Goal: Task Accomplishment & Management: Use online tool/utility

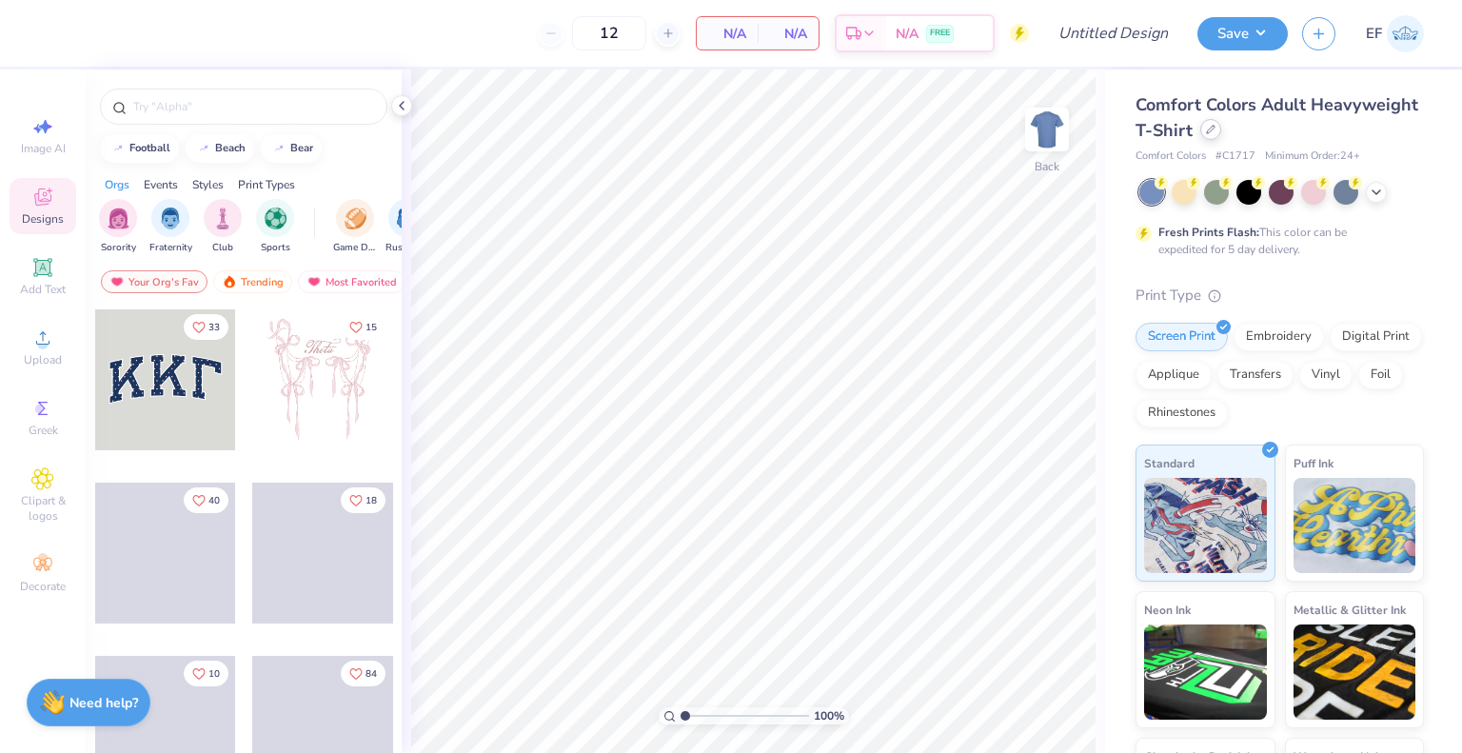
click at [1215, 132] on icon at bounding box center [1211, 130] width 10 height 10
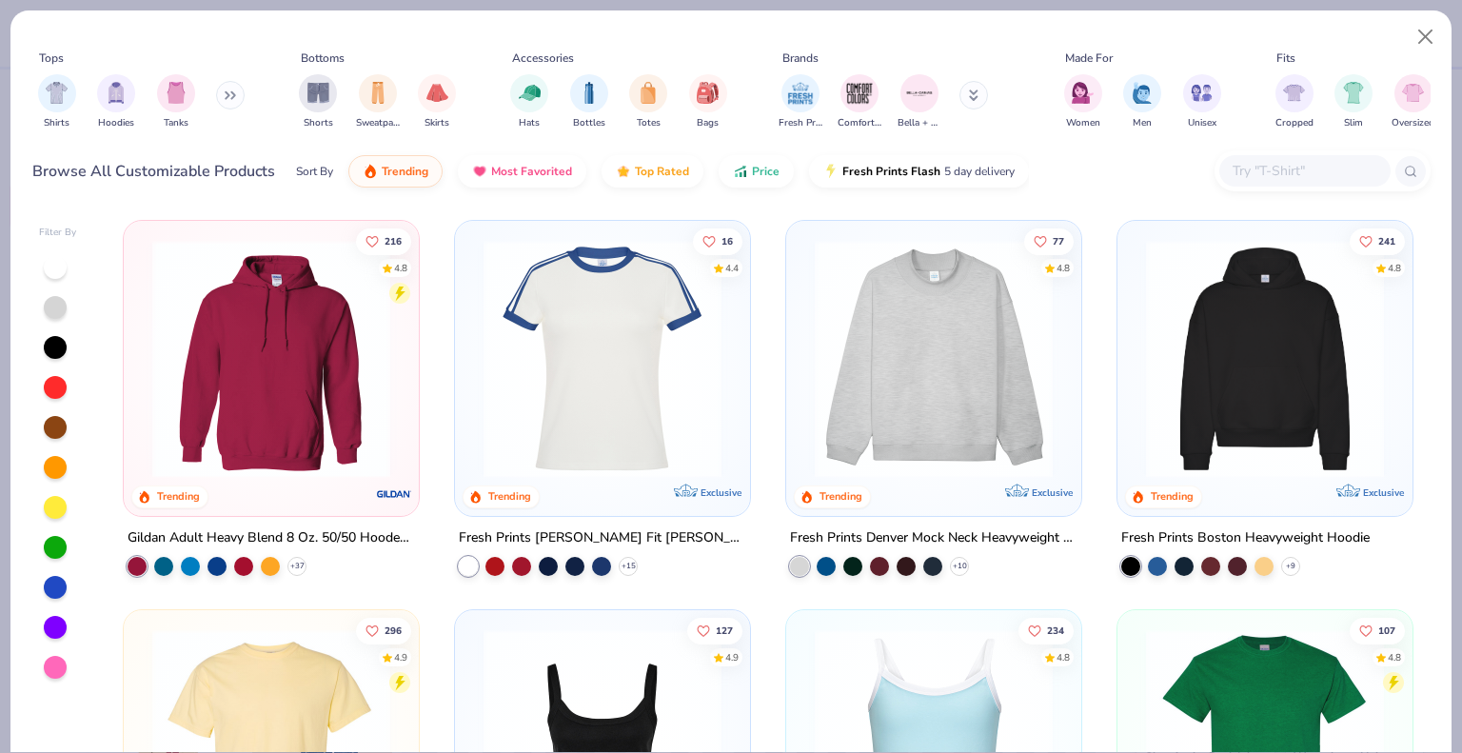
click at [1260, 175] on input "text" at bounding box center [1303, 171] width 147 height 22
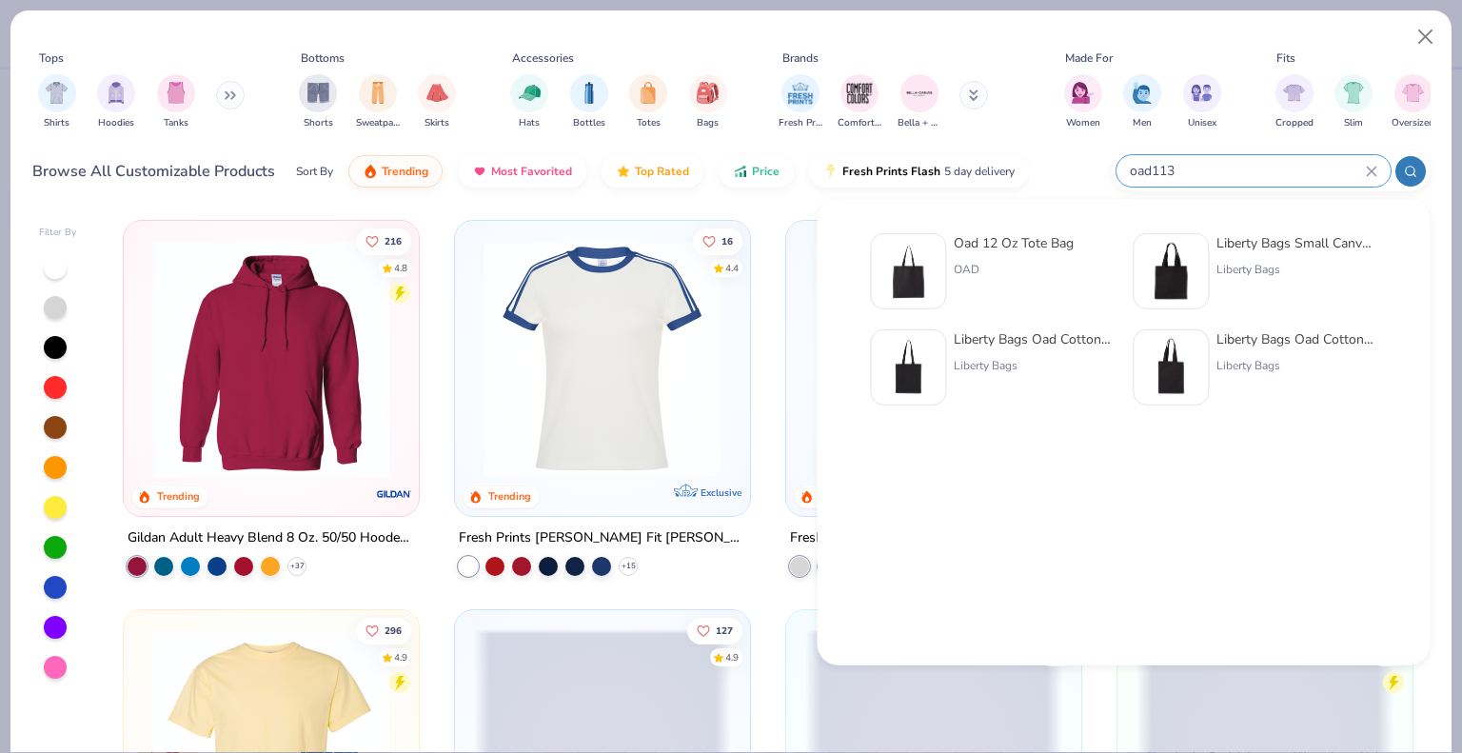
type input "oad113"
click at [955, 261] on div "OAD" at bounding box center [1013, 269] width 120 height 17
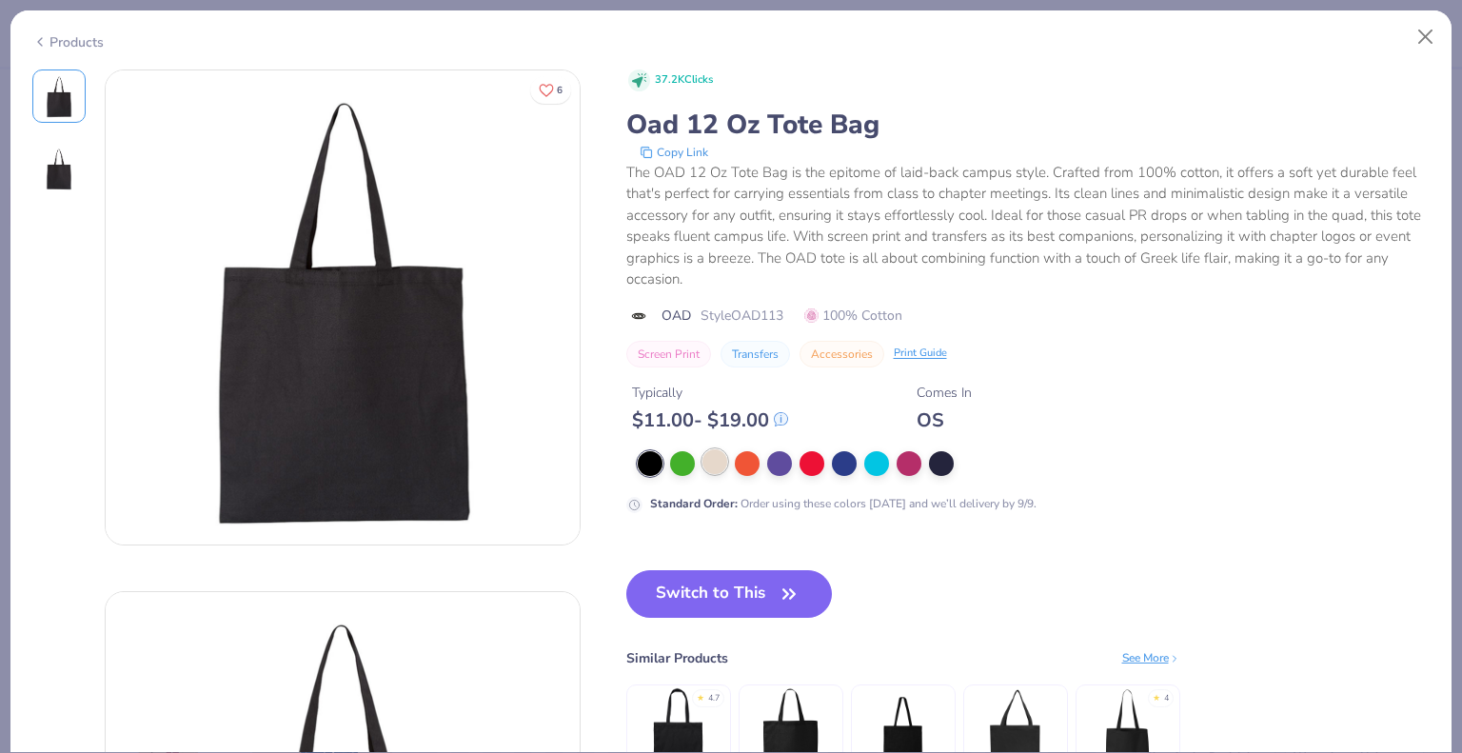
click at [707, 461] on div at bounding box center [714, 461] width 25 height 25
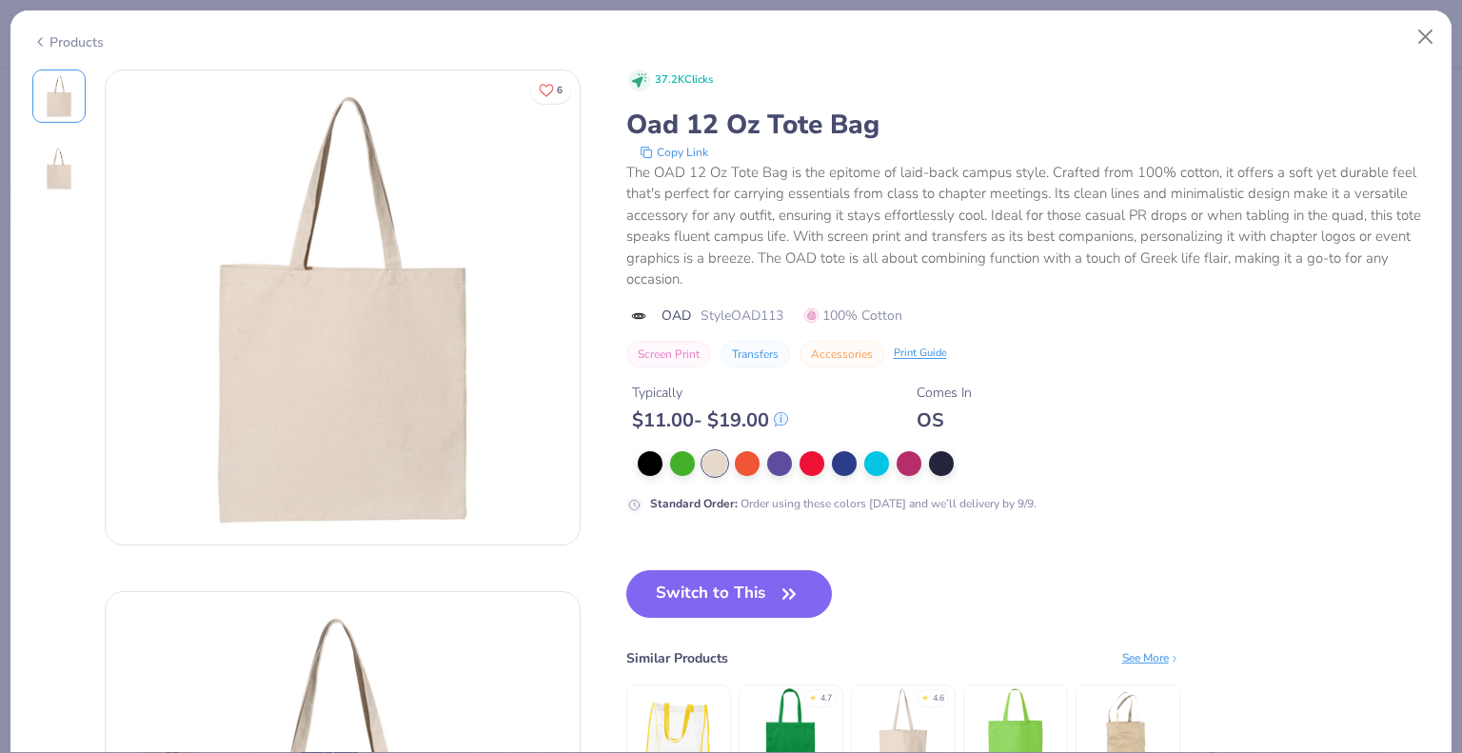
click at [708, 593] on button "Switch to This" at bounding box center [729, 594] width 206 height 48
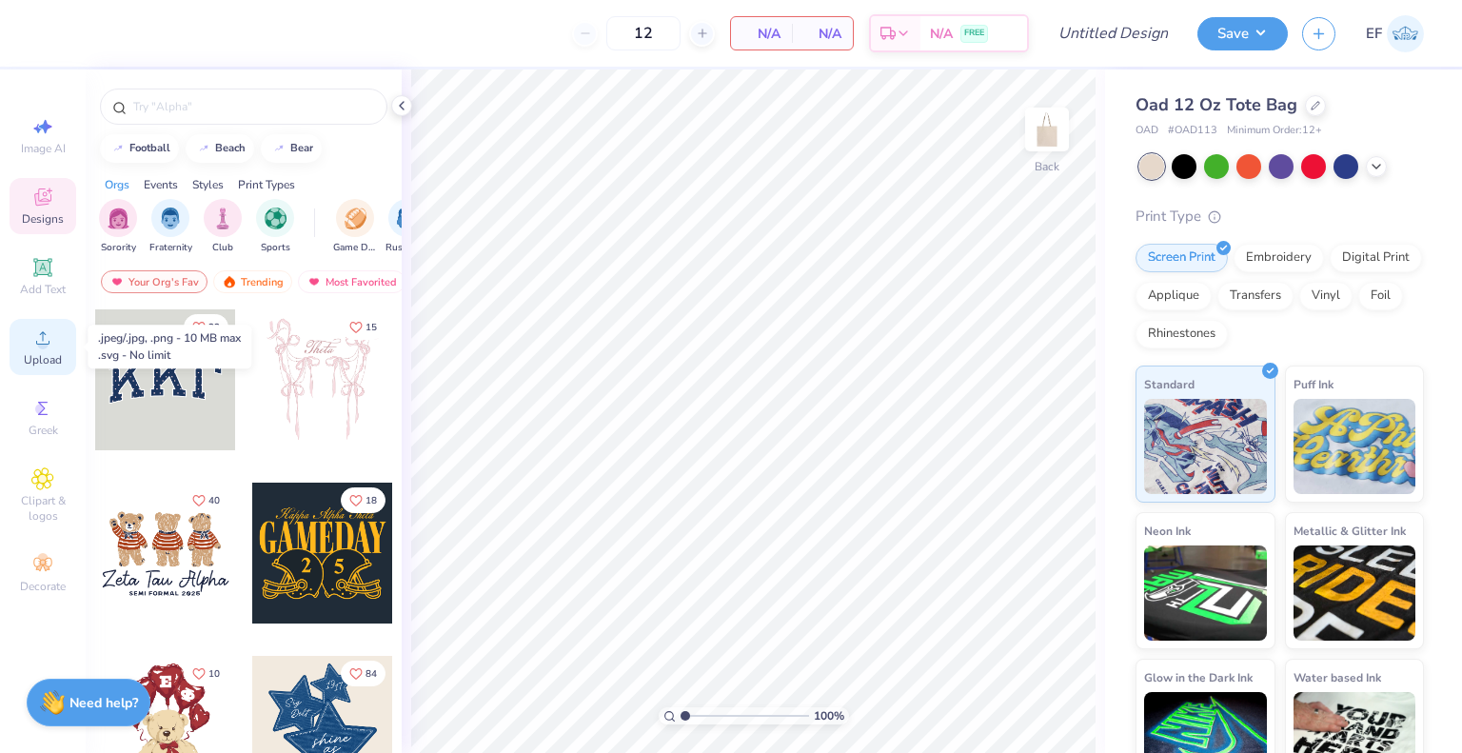
click at [43, 357] on span "Upload" at bounding box center [43, 359] width 38 height 15
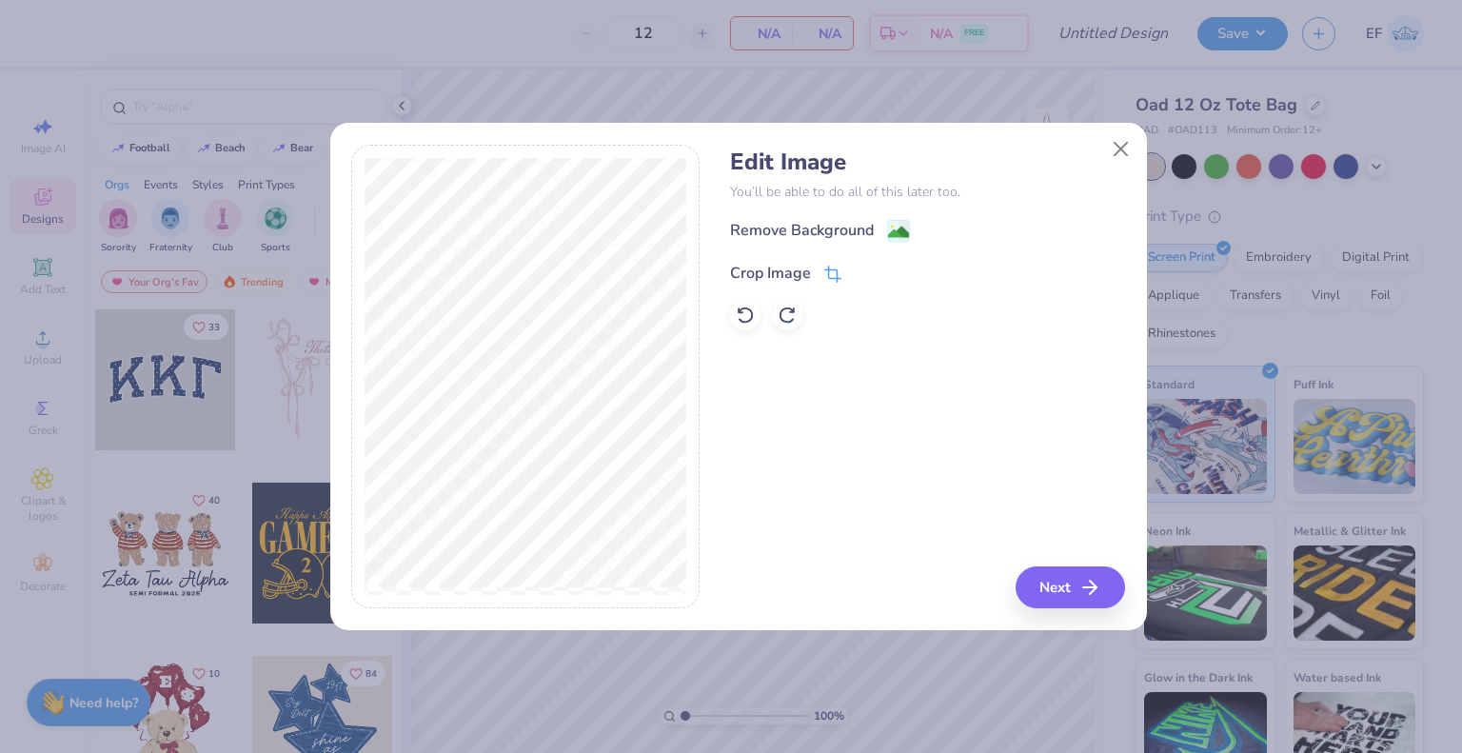
click at [796, 265] on div "Crop Image" at bounding box center [770, 273] width 81 height 23
click at [862, 270] on icon at bounding box center [863, 270] width 11 height 11
click at [827, 227] on div "Remove Background" at bounding box center [802, 232] width 144 height 23
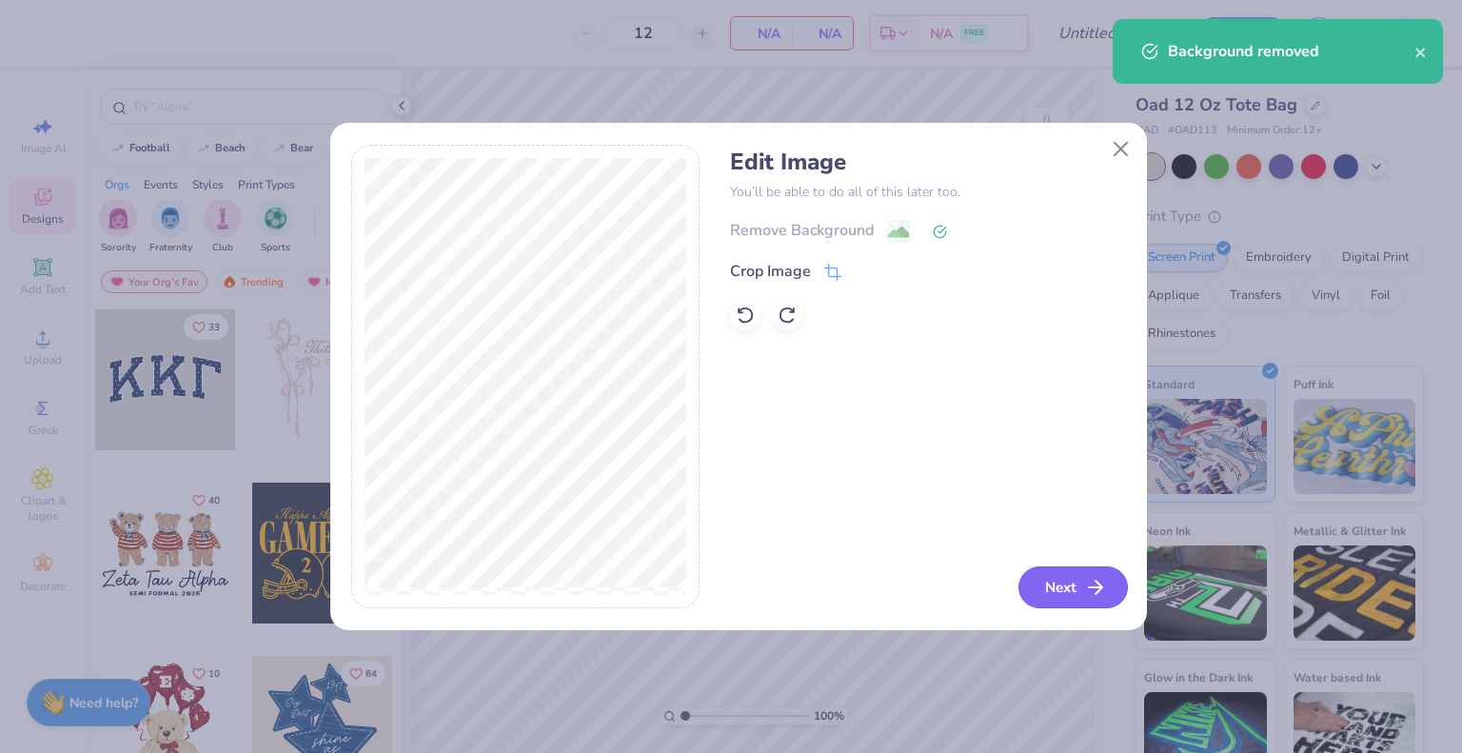
click at [1052, 582] on button "Next" at bounding box center [1072, 587] width 109 height 42
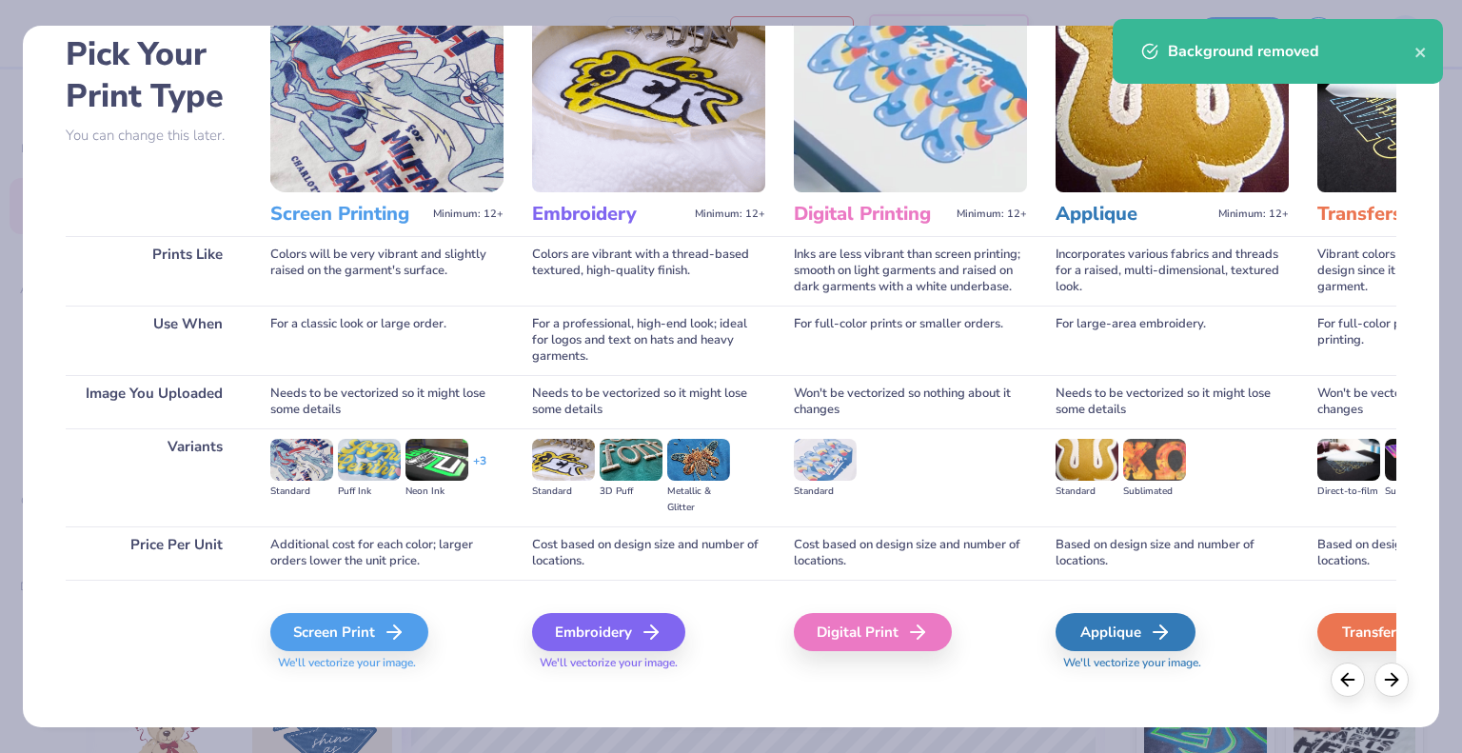
scroll to position [91, 0]
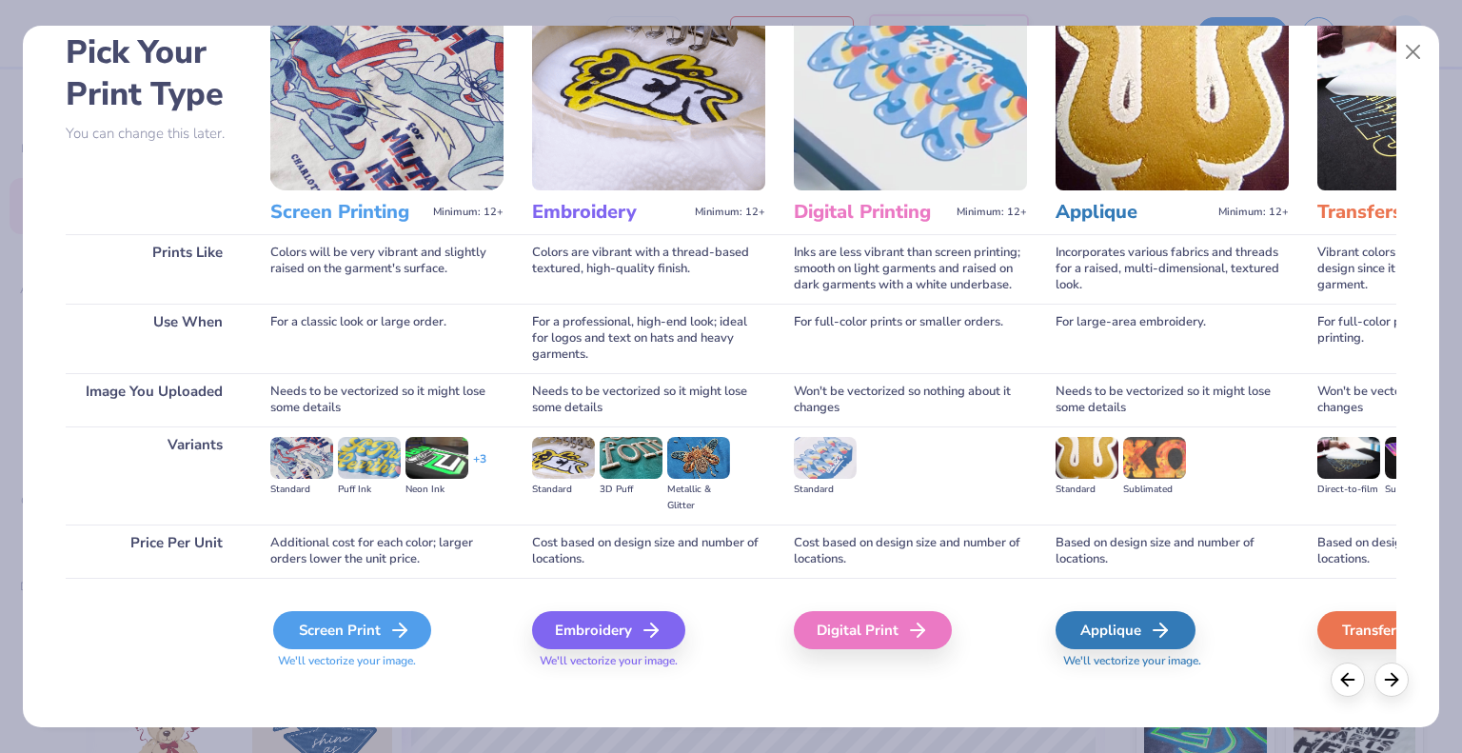
click at [354, 627] on div "Screen Print" at bounding box center [352, 630] width 158 height 38
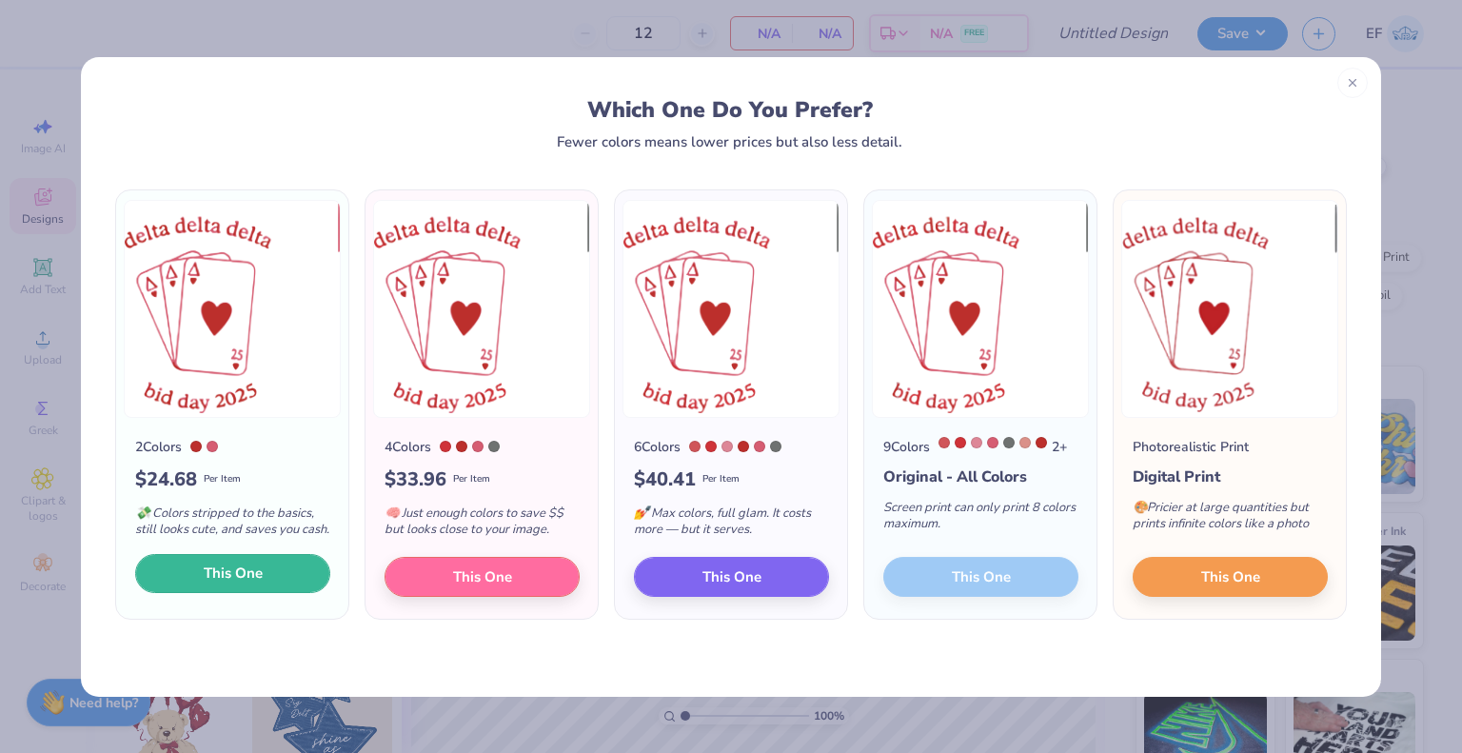
click at [269, 585] on button "This One" at bounding box center [232, 574] width 195 height 40
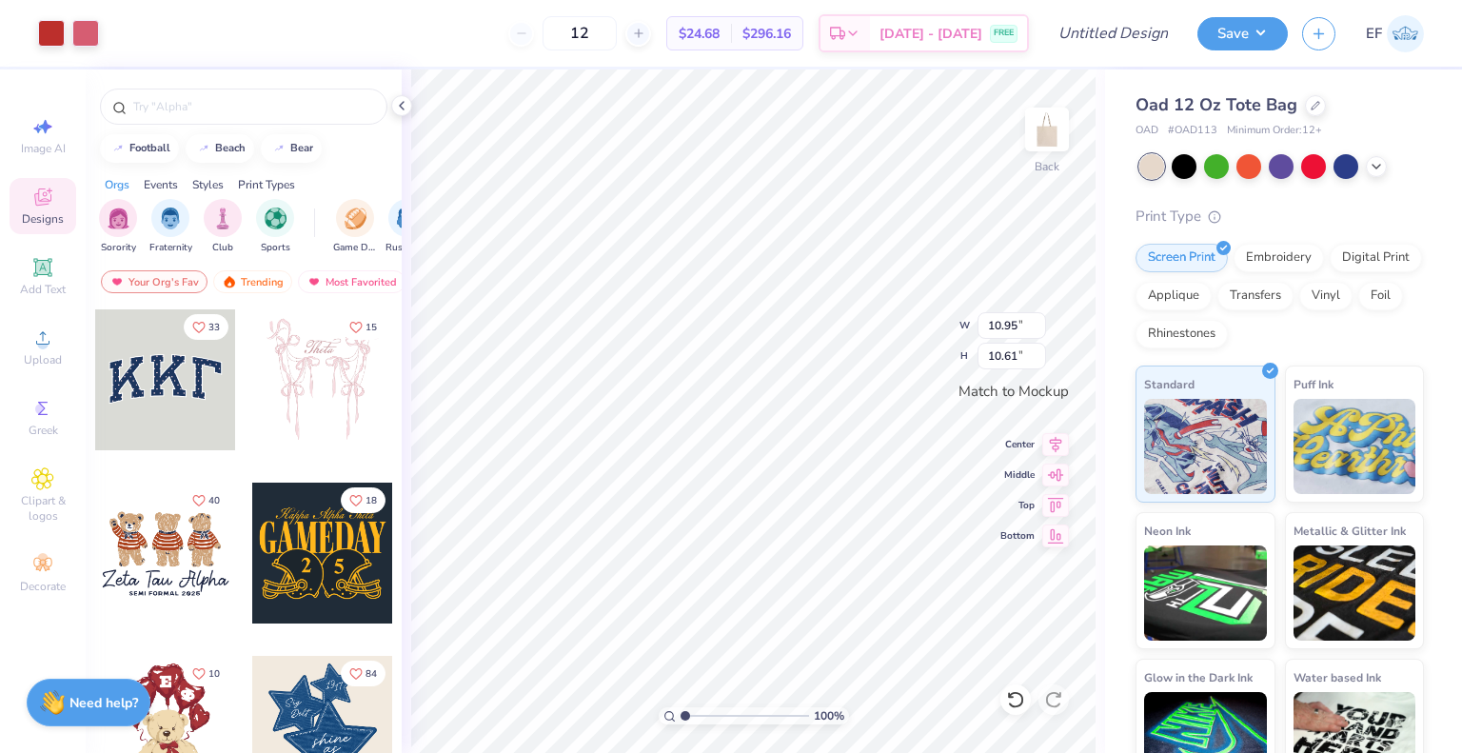
click at [52, 37] on div at bounding box center [731, 376] width 1462 height 753
click at [80, 34] on div at bounding box center [85, 31] width 27 height 27
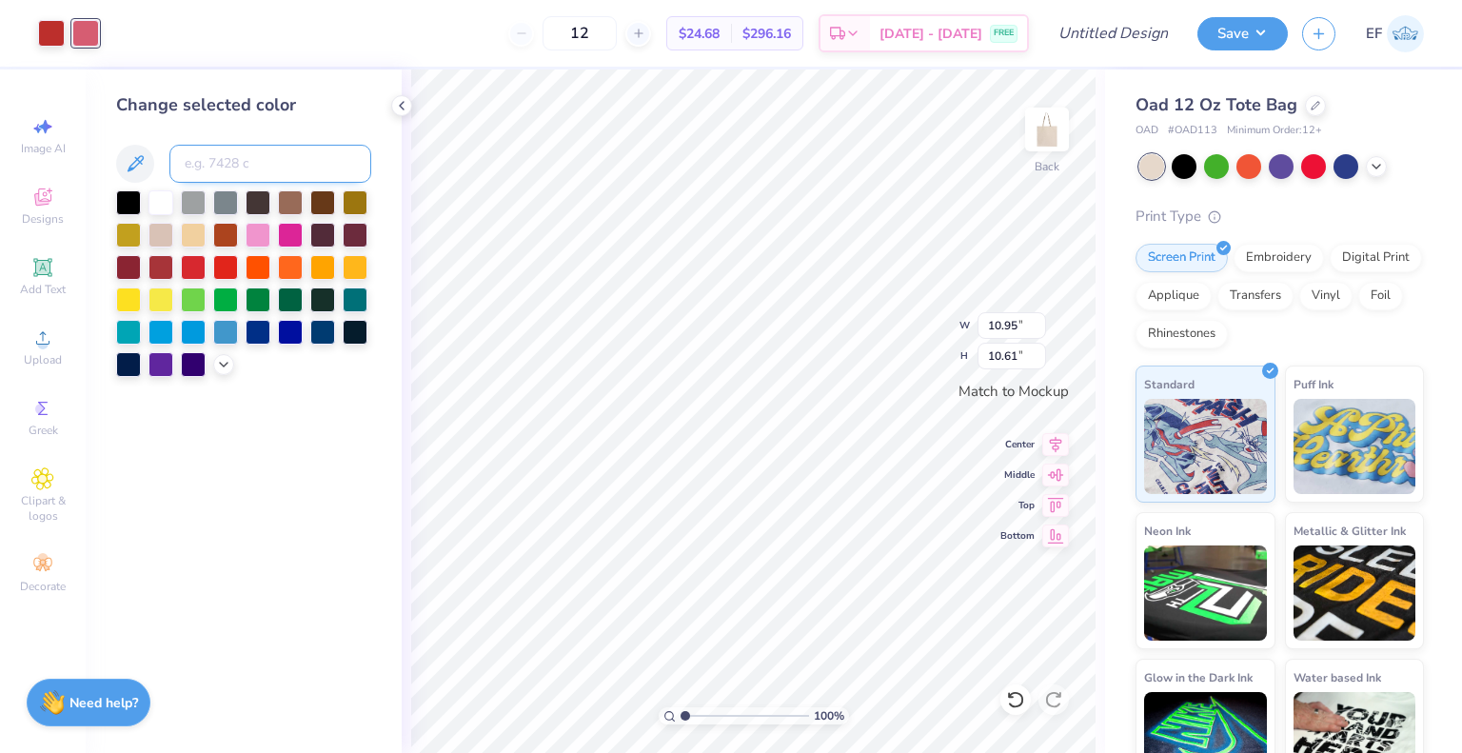
click at [243, 155] on input at bounding box center [270, 164] width 202 height 38
type input "7620"
type input "8.99"
type input "8.71"
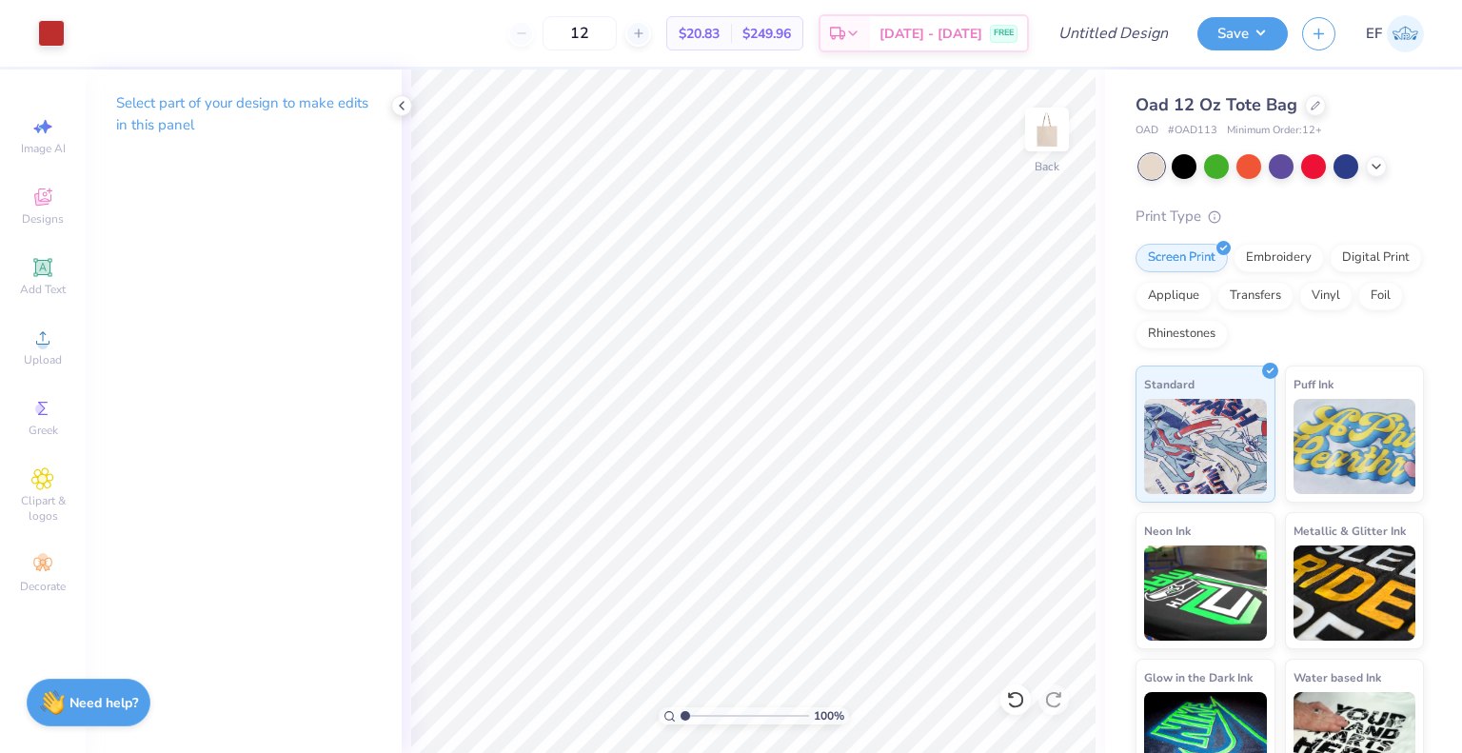
click at [806, 752] on html "Art colors 12 $20.83 Per Item $249.96 Total Est. Delivery [DATE] - [DATE] FREE …" at bounding box center [731, 376] width 1462 height 753
type input "7.25"
type input "9.70"
click at [1237, 32] on button "Save" at bounding box center [1242, 30] width 90 height 33
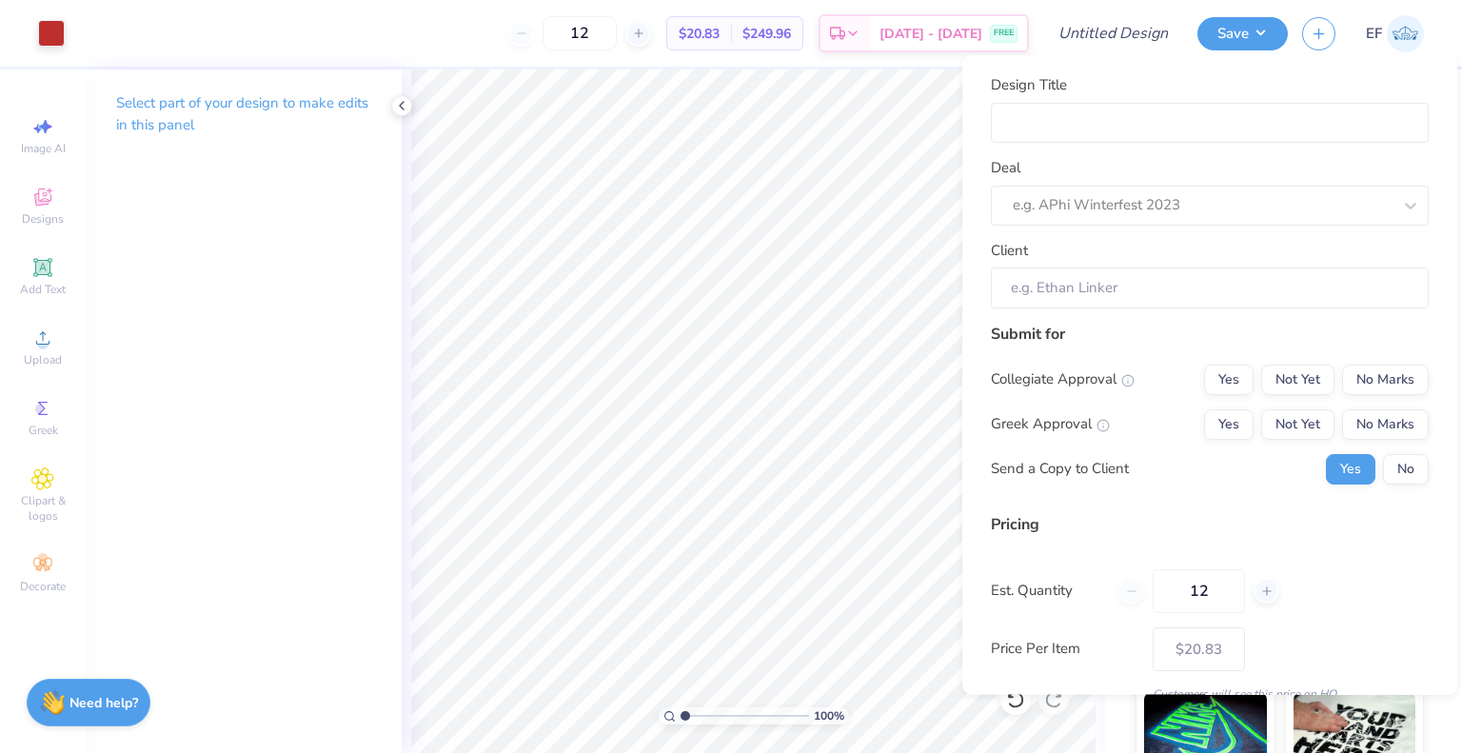
scroll to position [84, 0]
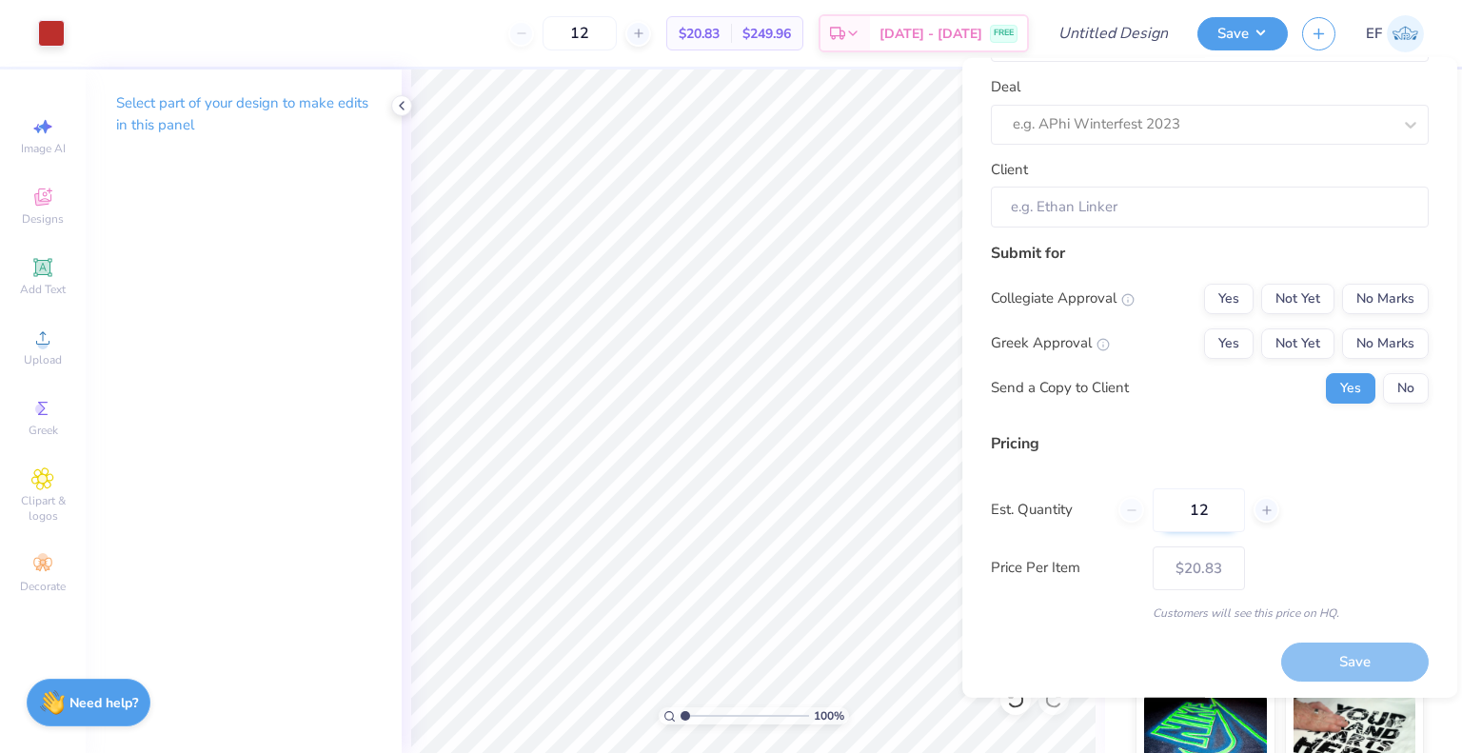
drag, startPoint x: 1212, startPoint y: 507, endPoint x: 1165, endPoint y: 519, distance: 48.9
click at [1165, 519] on input "12" at bounding box center [1198, 509] width 92 height 44
type input "24"
type input "$13.38"
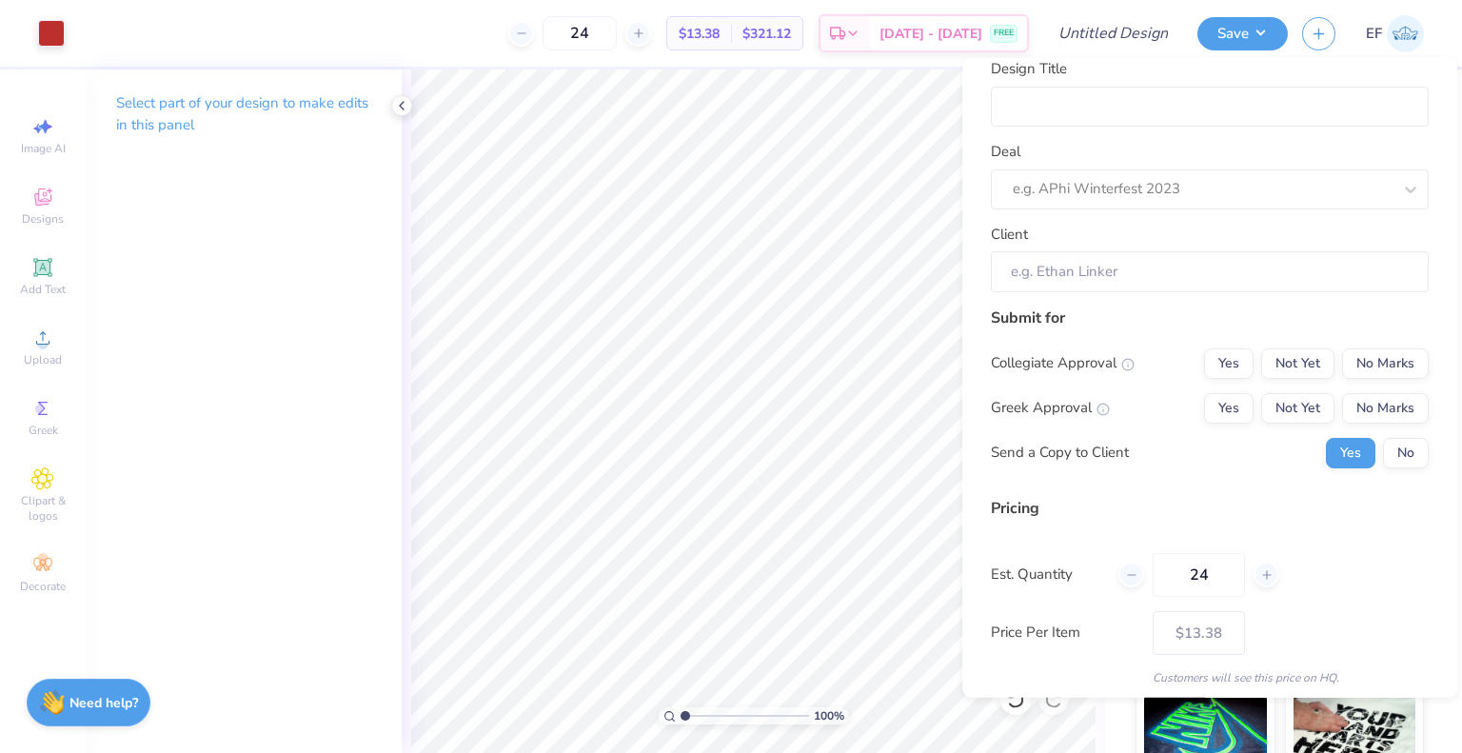
scroll to position [19, 0]
type input "24"
click at [1354, 363] on button "No Marks" at bounding box center [1385, 362] width 87 height 30
click at [1216, 409] on button "Yes" at bounding box center [1228, 407] width 49 height 30
type input "$13.38"
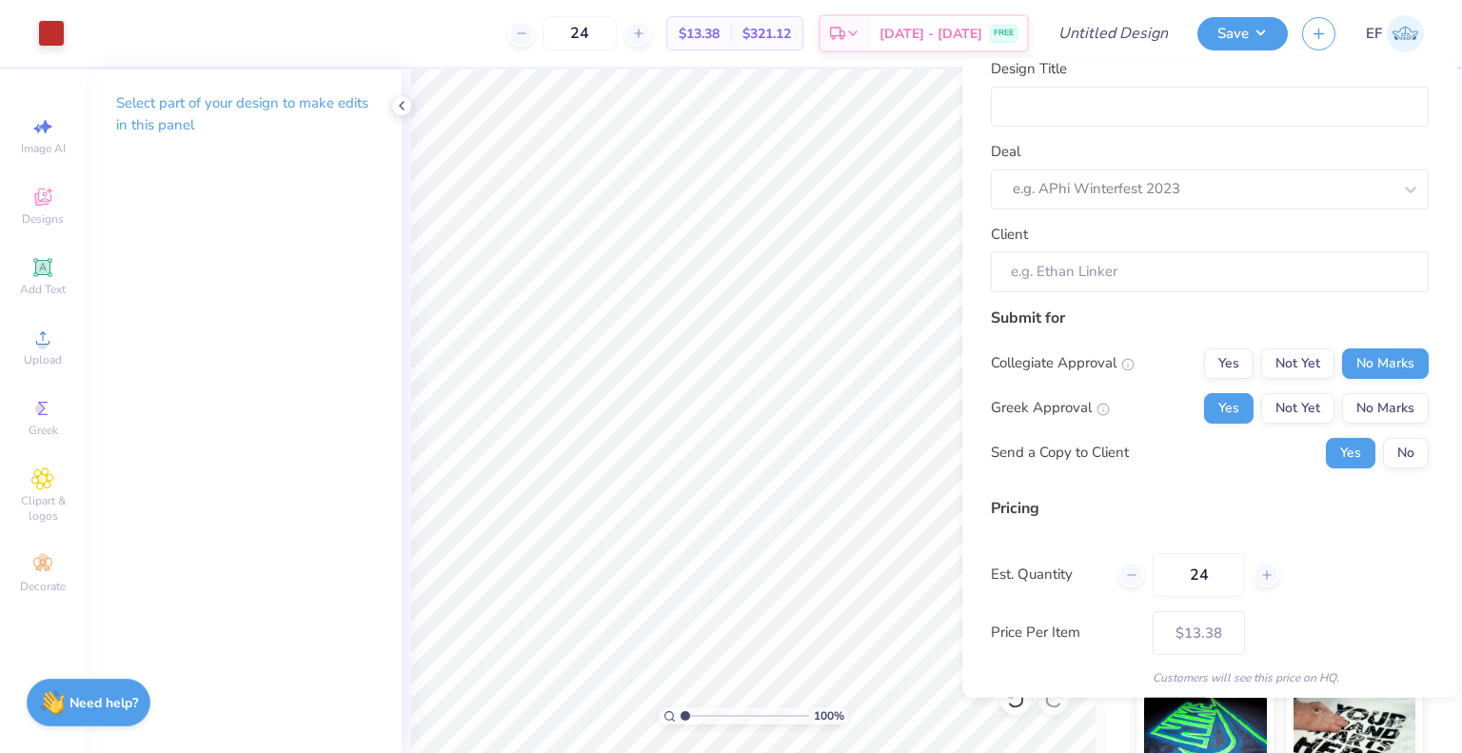
scroll to position [0, 0]
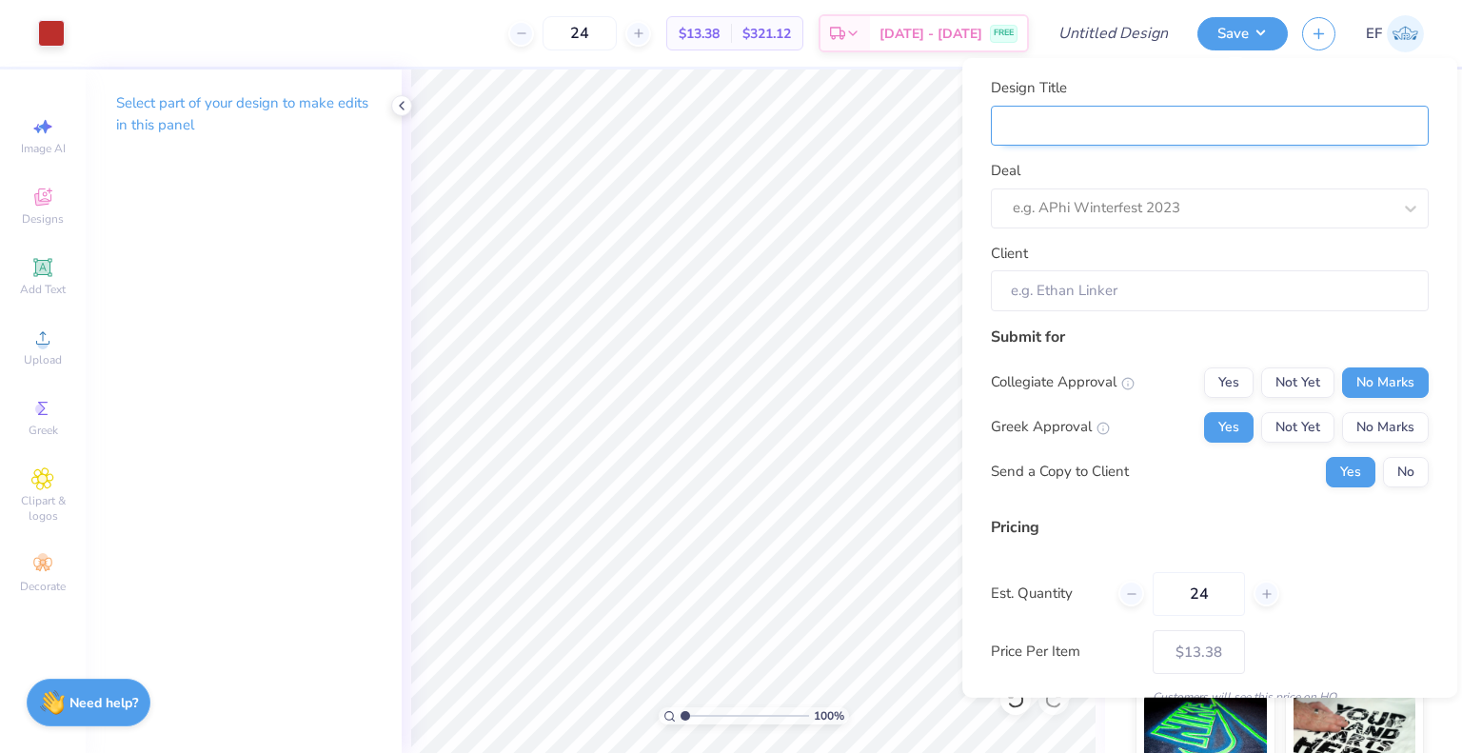
click at [1091, 136] on input "Design Title" at bounding box center [1210, 125] width 438 height 41
type input "T"
type input "Tr"
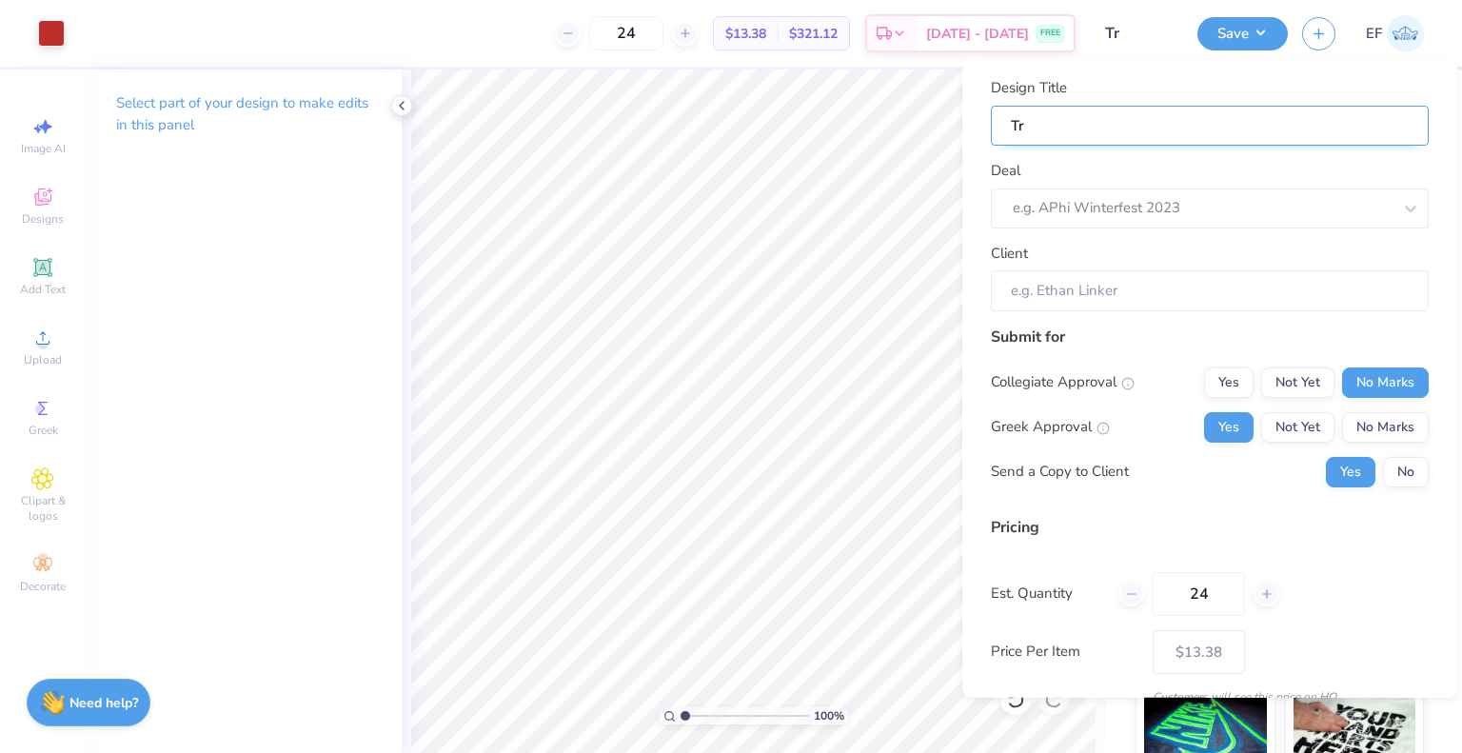
type input "Tri"
type input "Tri D"
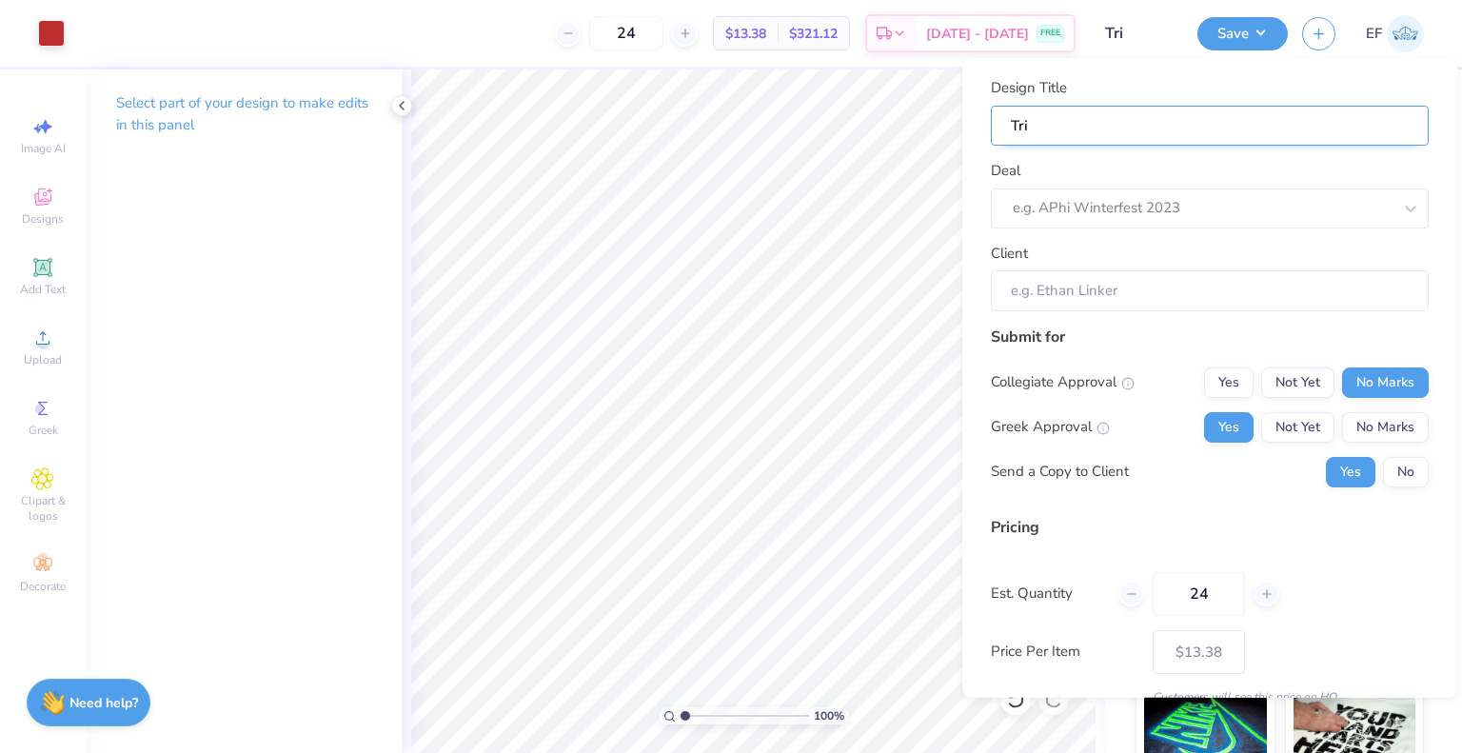
type input "Tri D"
type input "Tri De"
type input "Tri Del"
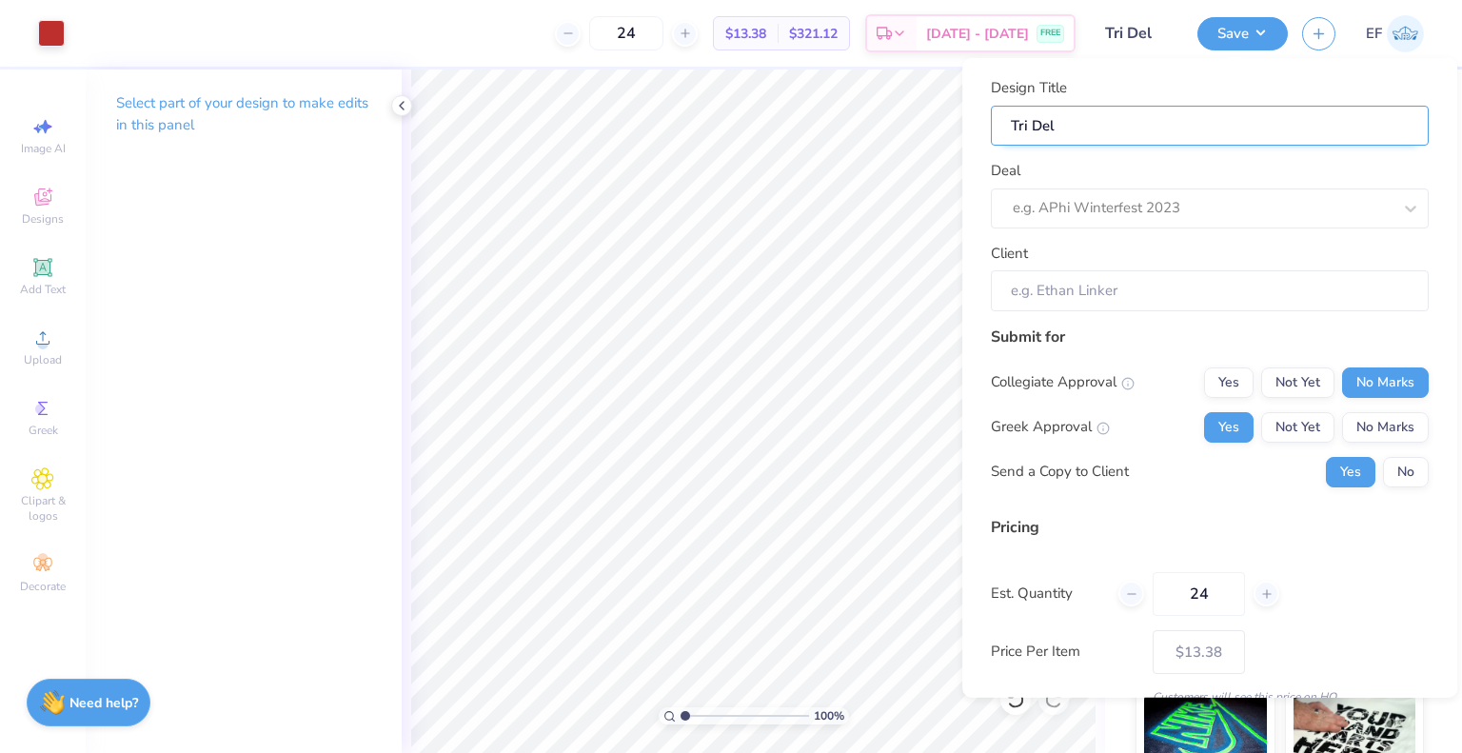
type input "Tri Delt"
type input "Tri Delt T"
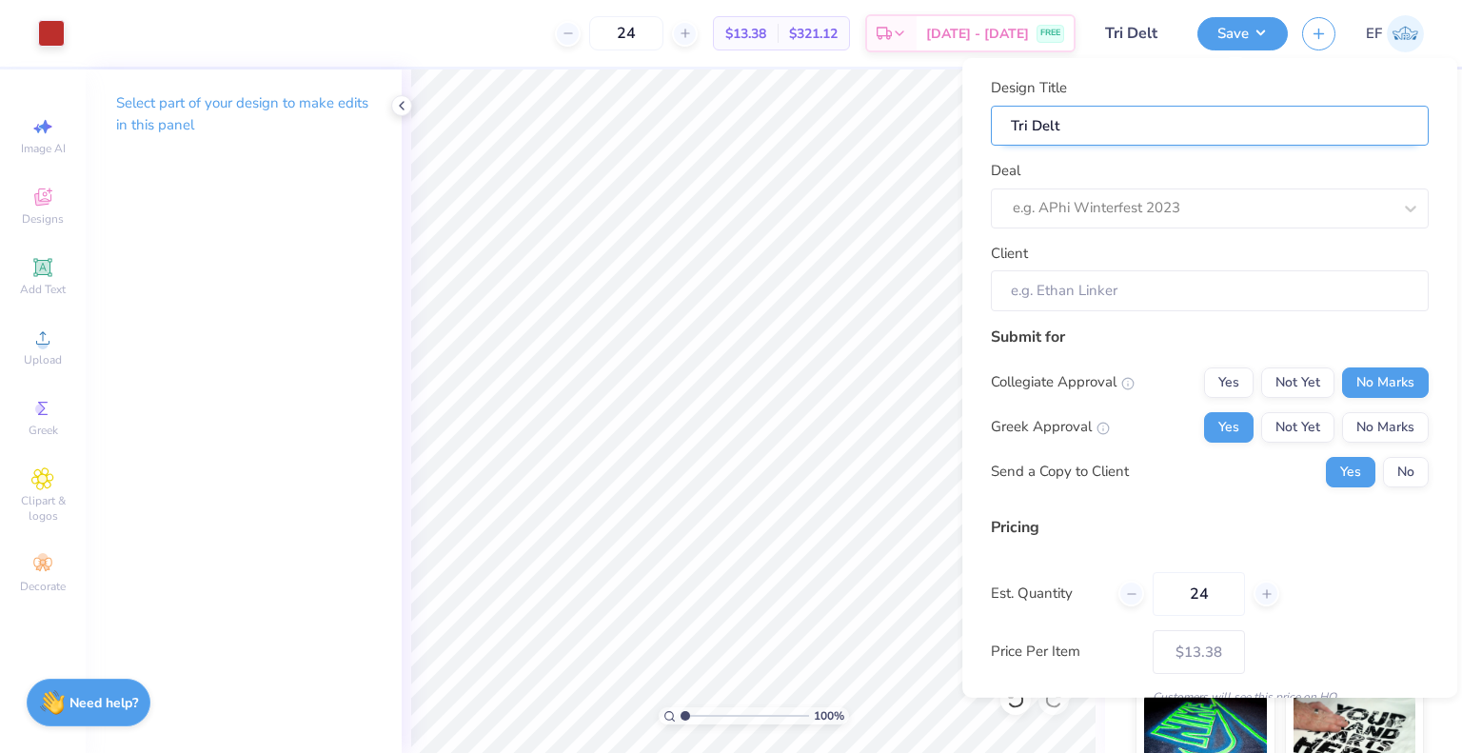
type input "Tri Delt T"
type input "Tri Delt To"
type input "Tri Delt Tot"
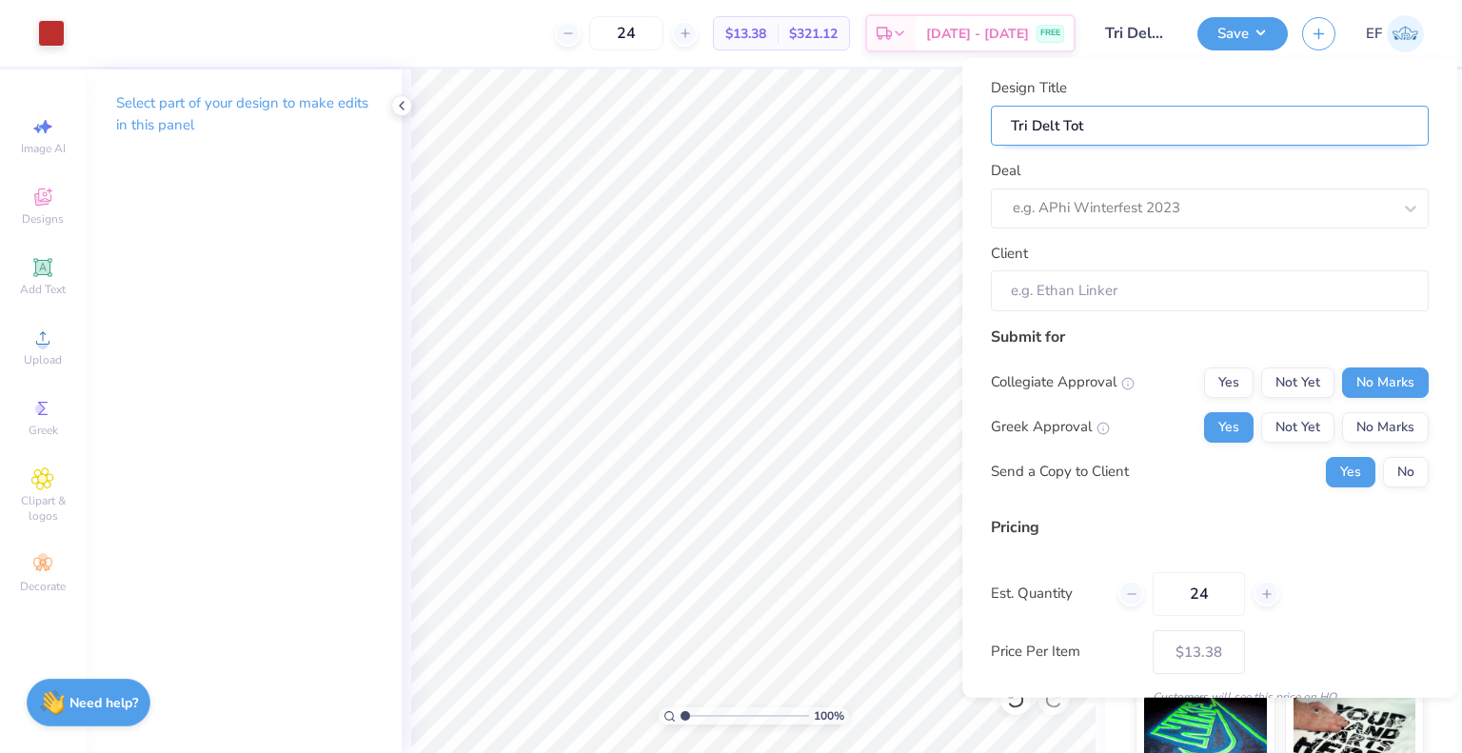
type input "Tri Delt Tote"
type input "Tri Delt Tote B"
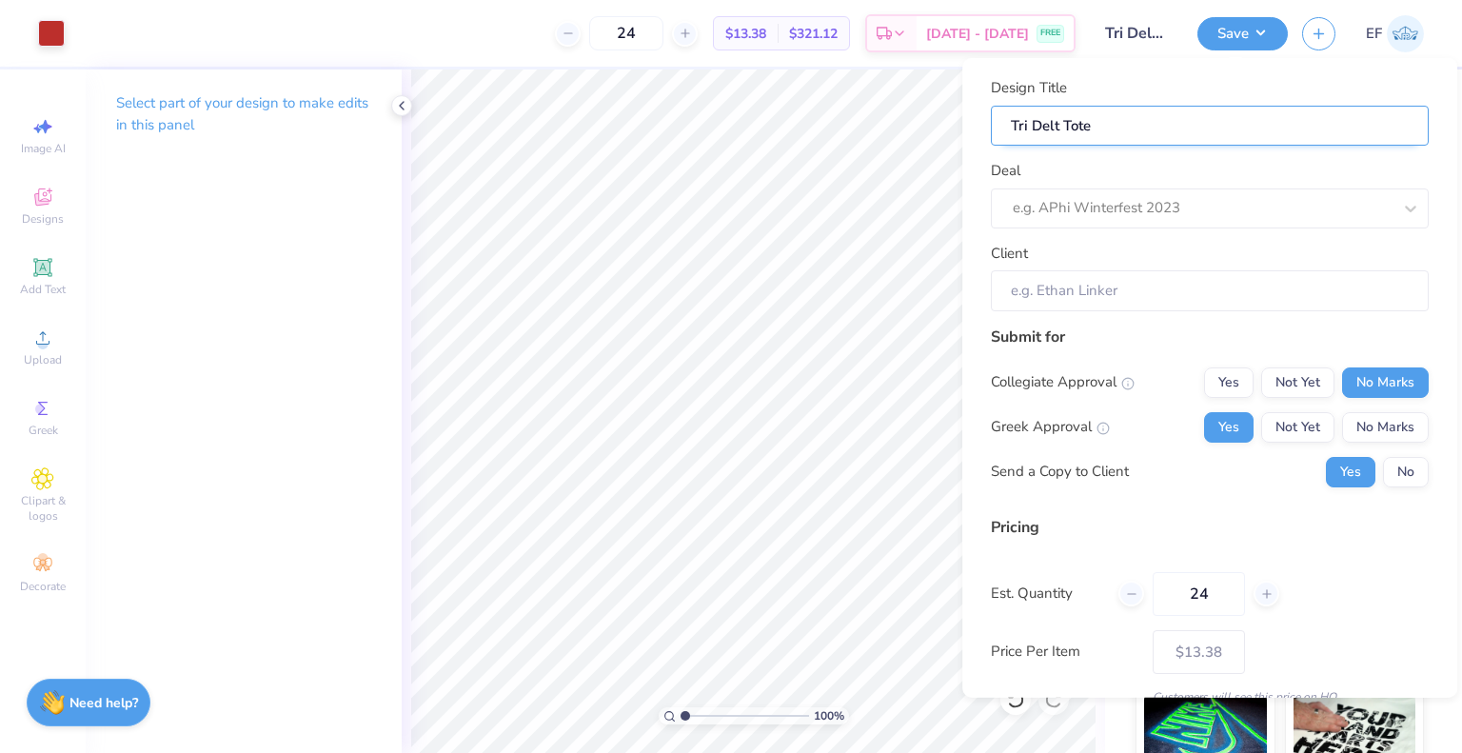
type input "Tri Delt Tote B"
type input "Tri Delt Tote Ba"
type input "Tri Delt Tote Bag"
type input "Tri Delt Tote Ba"
type input "Tri Delt Tote"
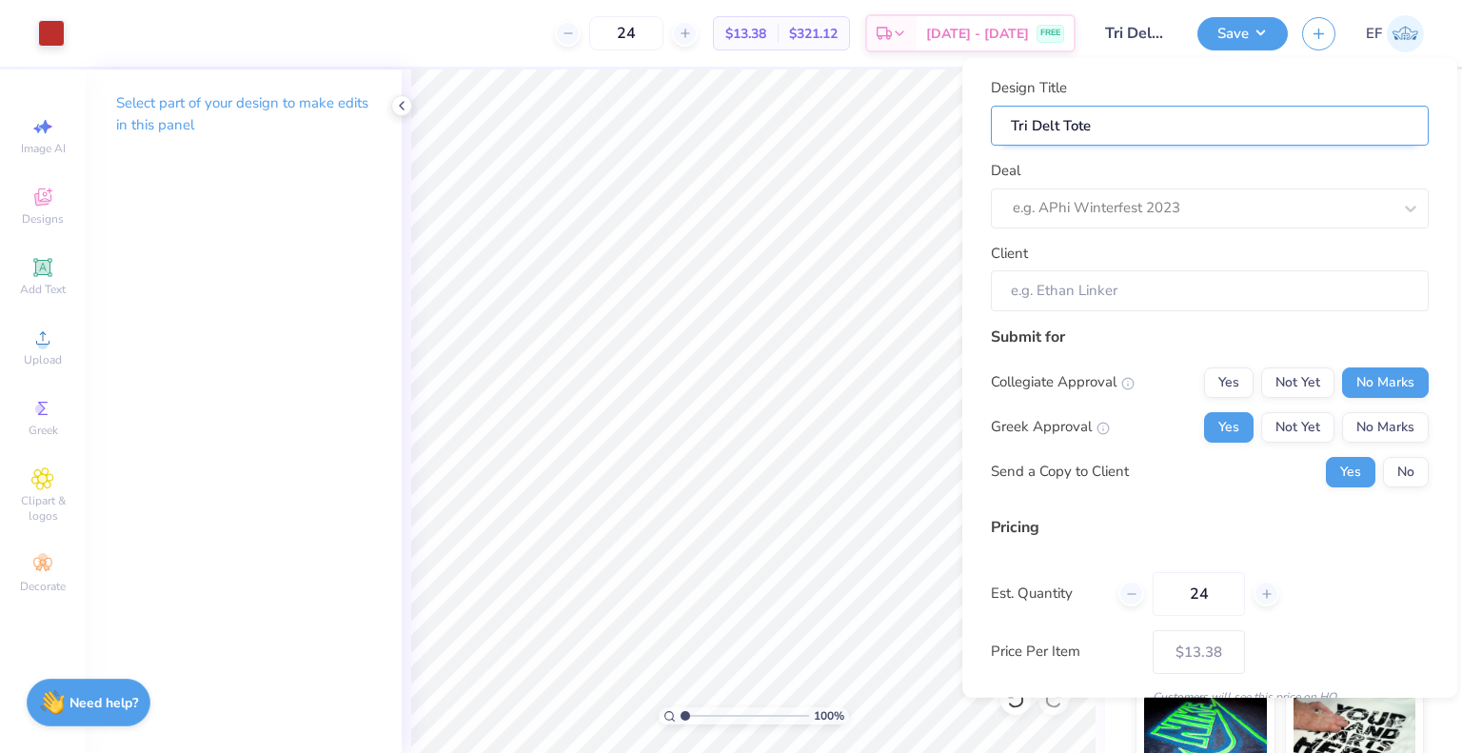
type input "Tri Delt Tote"
type input "Tri Delt Tot"
type input "Tri Delt To"
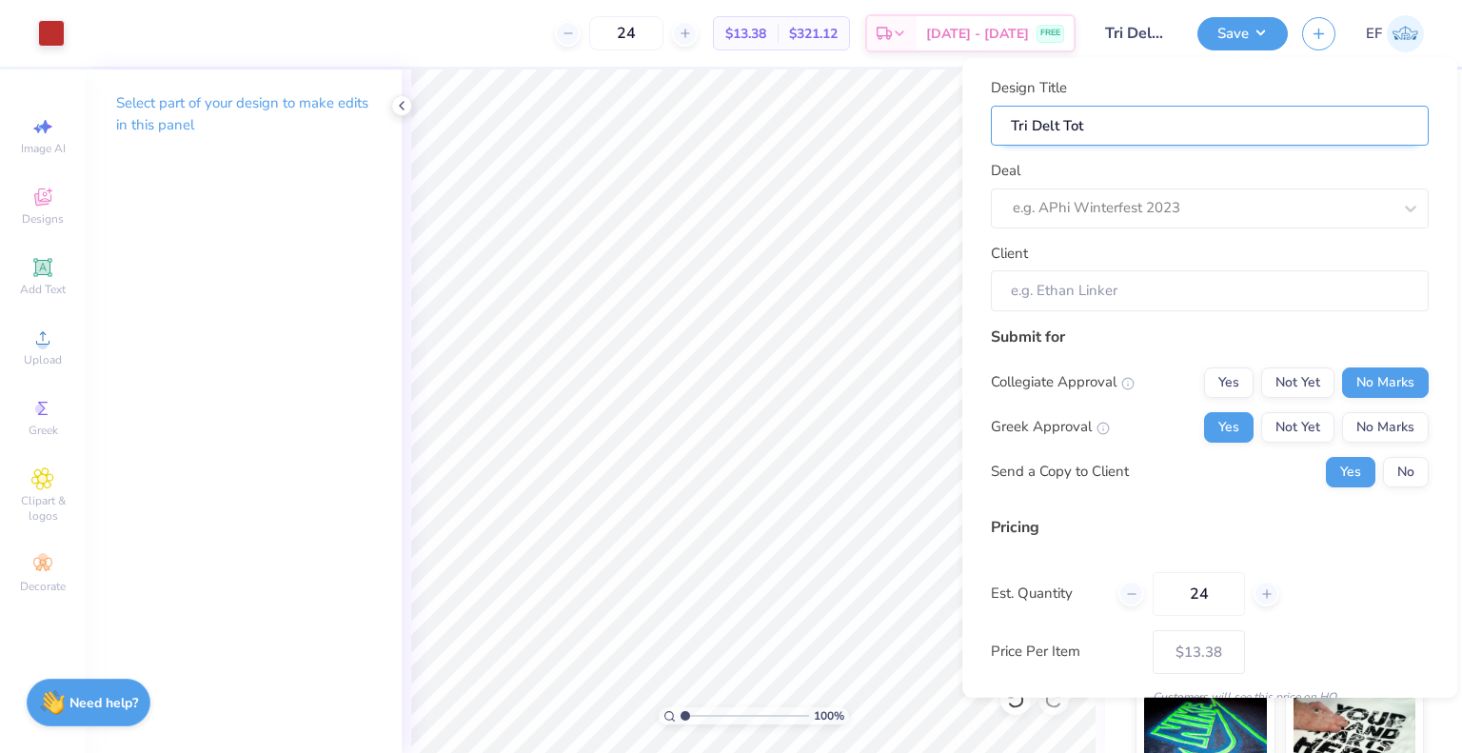
type input "Tri Delt To"
type input "Tri Delt T"
type input "Tri Delt"
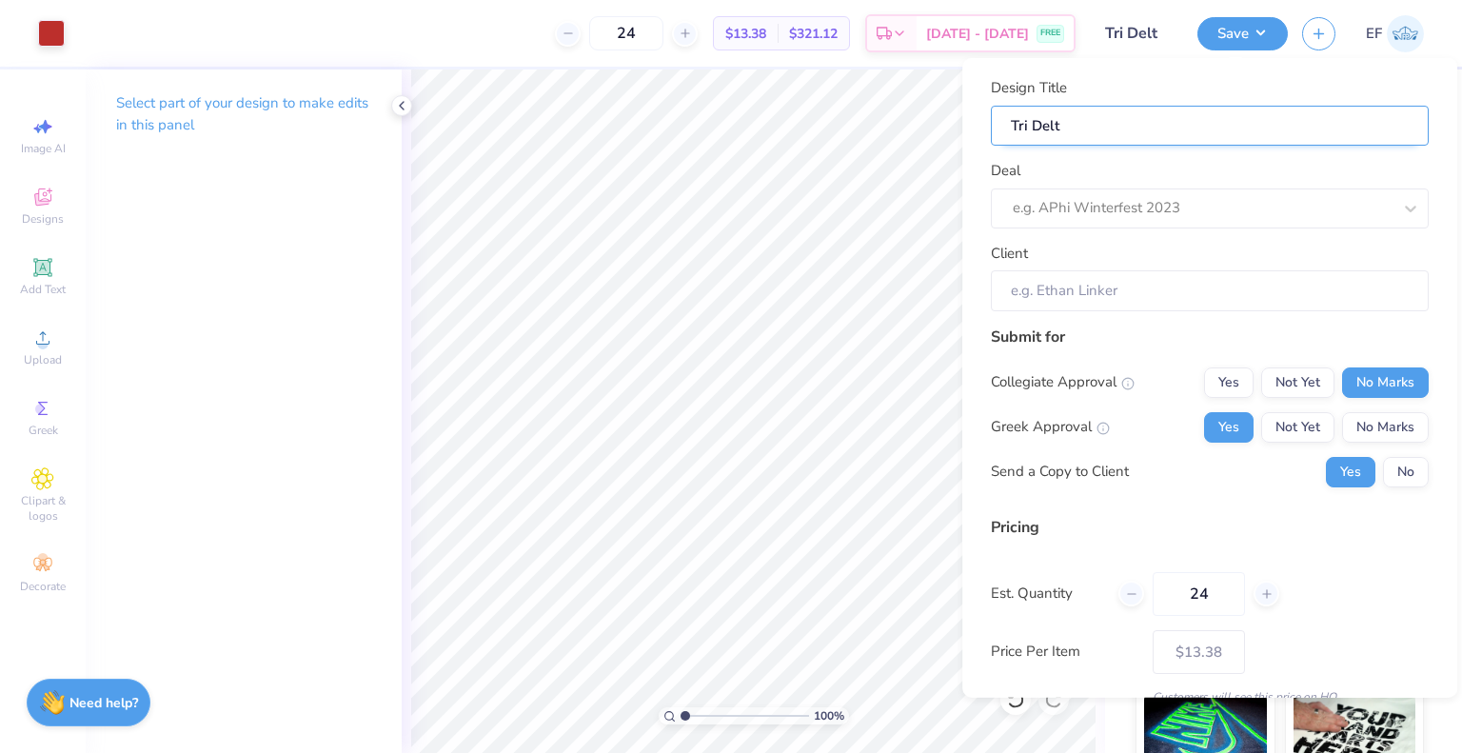
type input "Tri Delt B"
type input "Tri Delt Bi"
type input "Tri Delt Bid"
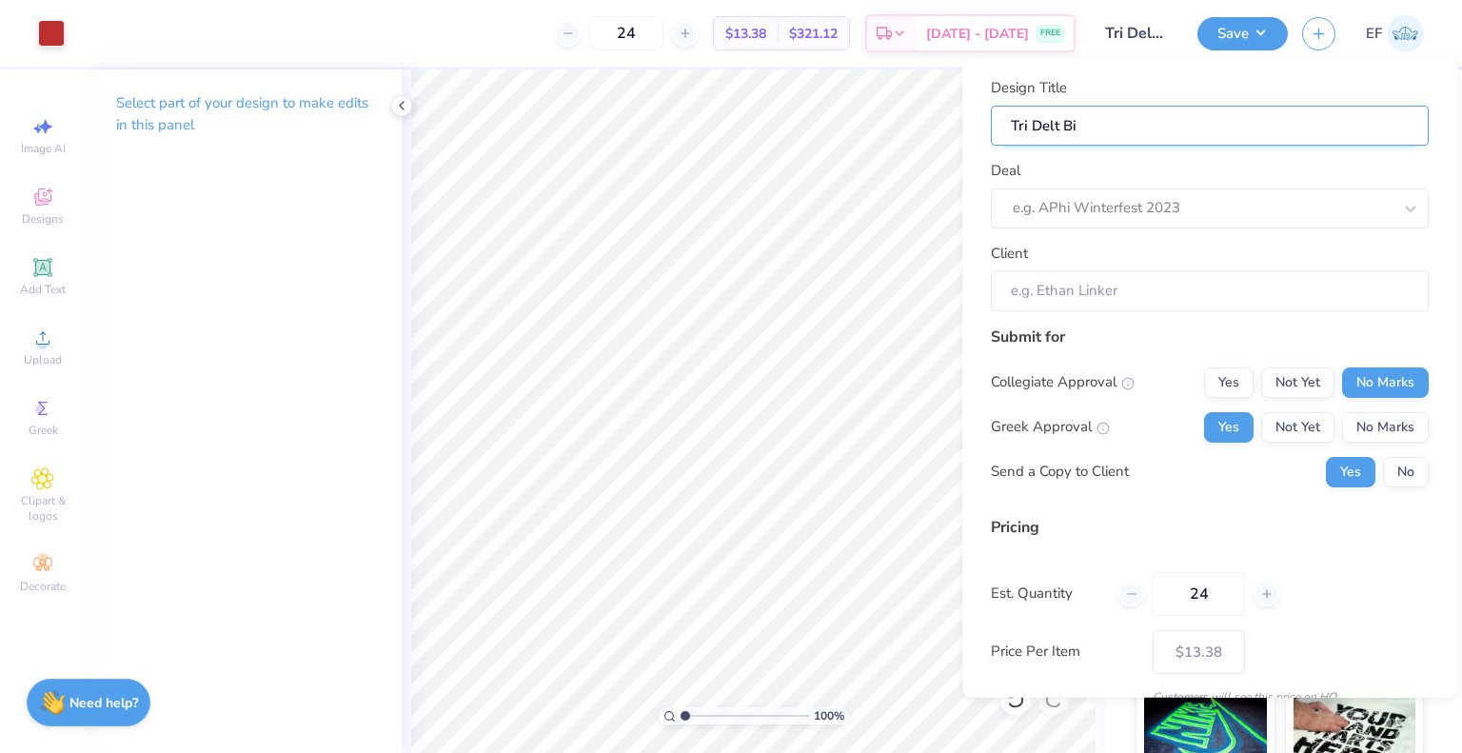
type input "Tri Delt Bid"
type input "Tri Delt Bid D"
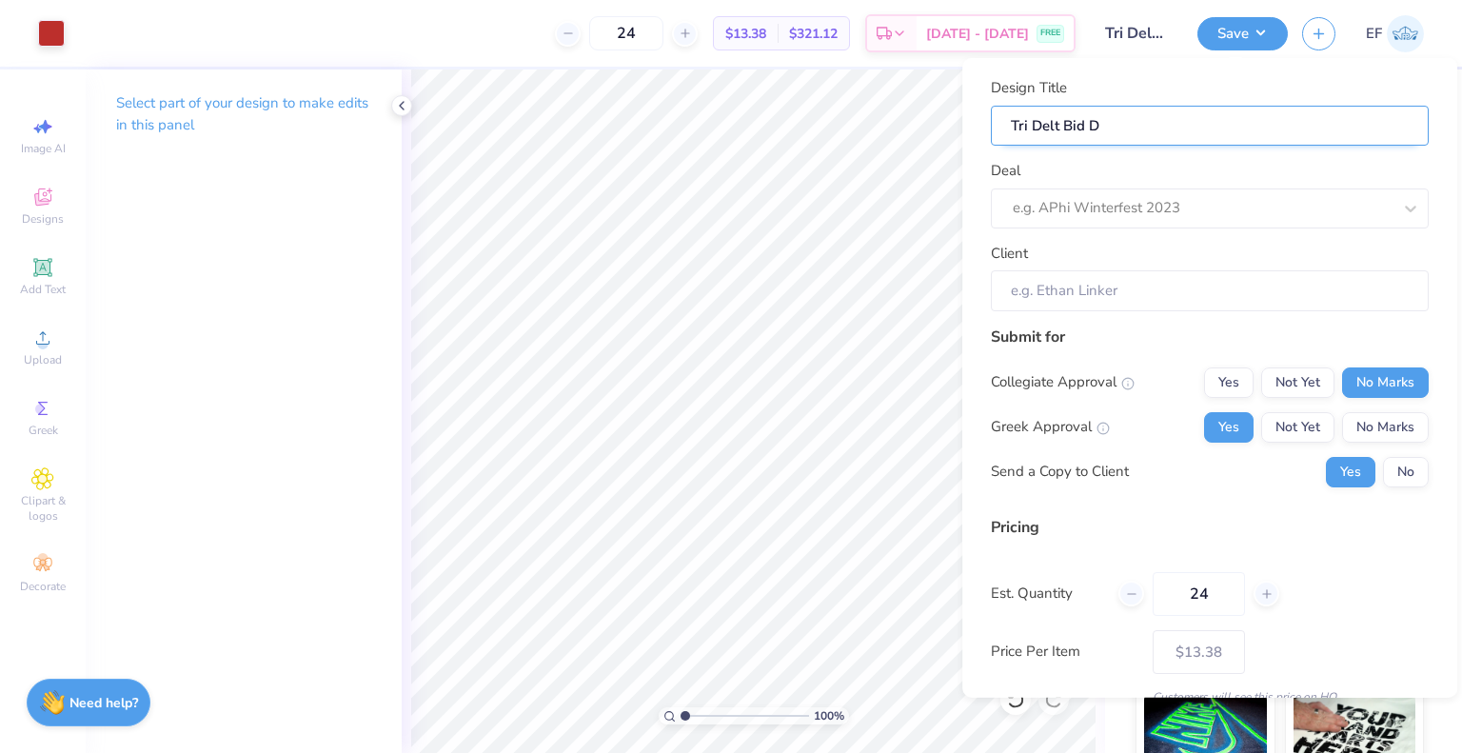
type input "Tri Delt Bid Da"
type input "Tri Delt Bid Day"
type input "Tri Delt Bid Day T"
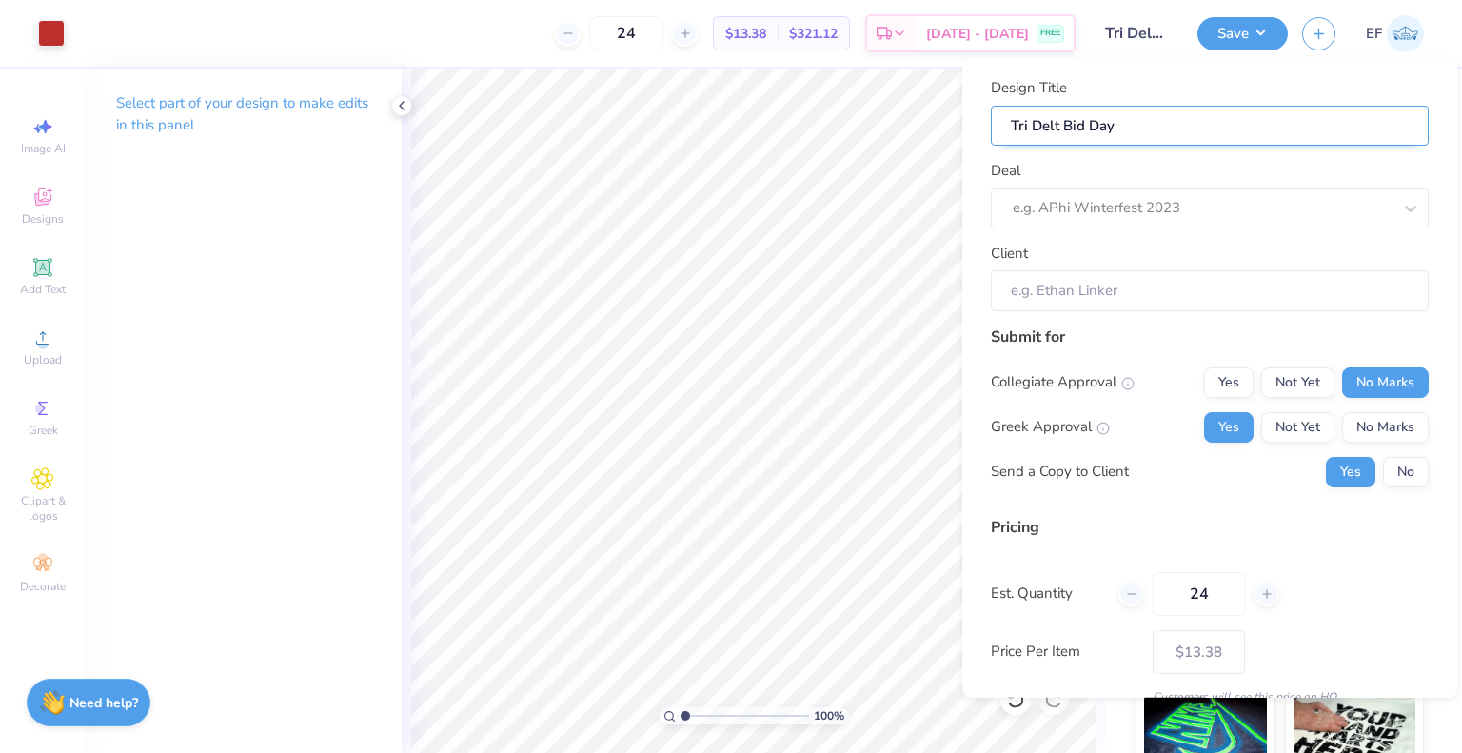
type input "Tri Delt Bid Day T"
type input "Tri Delt Bid Day To"
type input "Tri Delt Bid Day Tot"
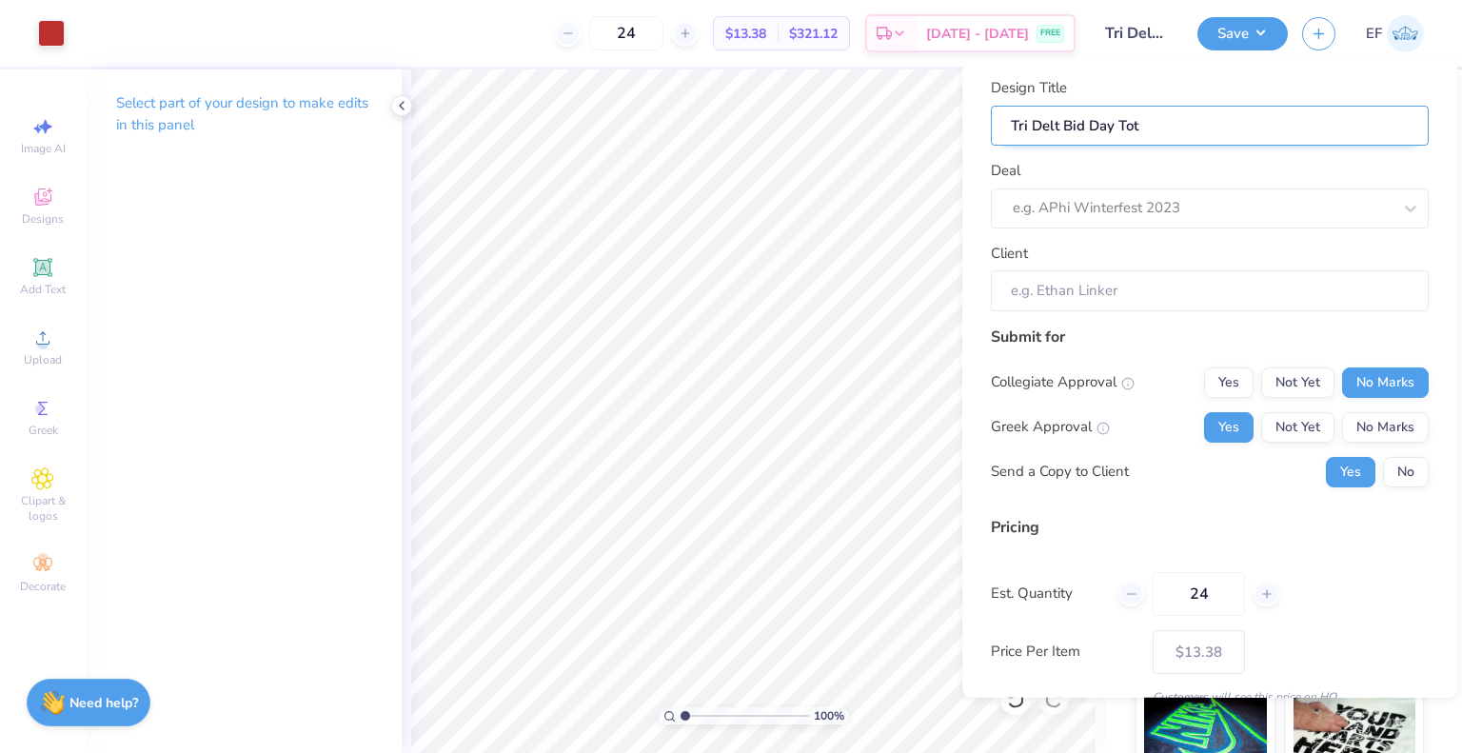
type input "Tri Delt Bid Day Tote"
type input "Tri Delt Bid Day Totes"
click at [1095, 193] on div "e.g. APhi Winterfest 2023" at bounding box center [1201, 207] width 383 height 29
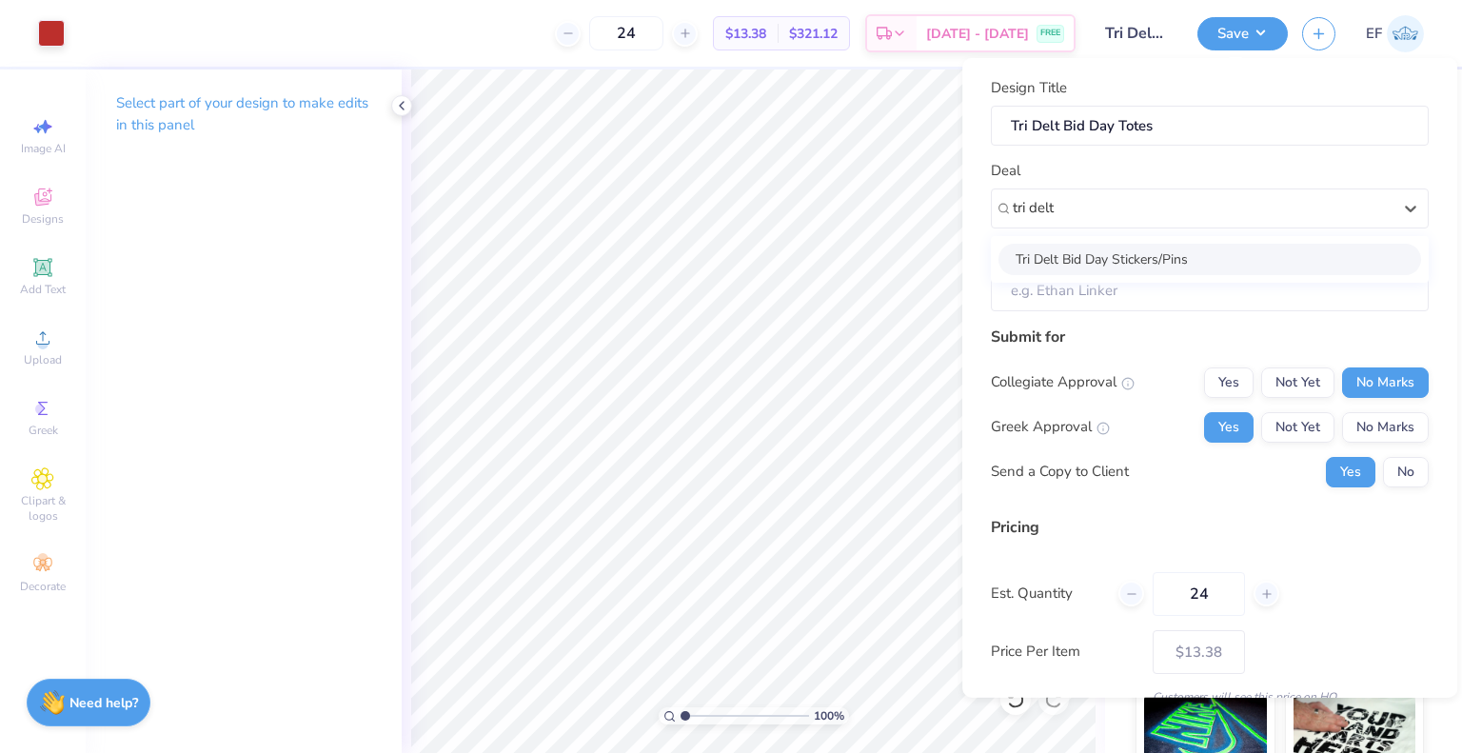
click at [1108, 258] on div "Tri Delt Bid Day Stickers/Pins" at bounding box center [1209, 258] width 422 height 31
type input "tri delt"
type input "[PERSON_NAME]"
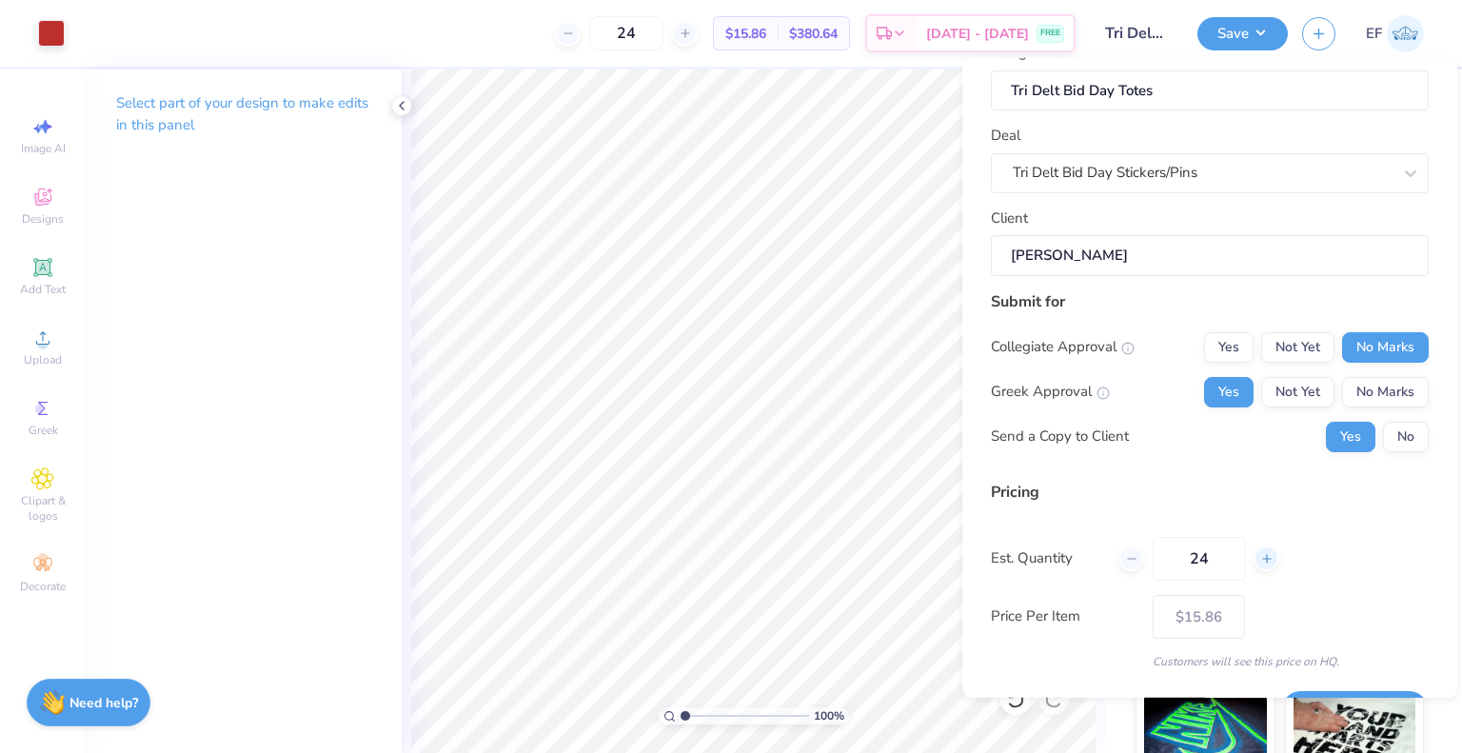
scroll to position [84, 0]
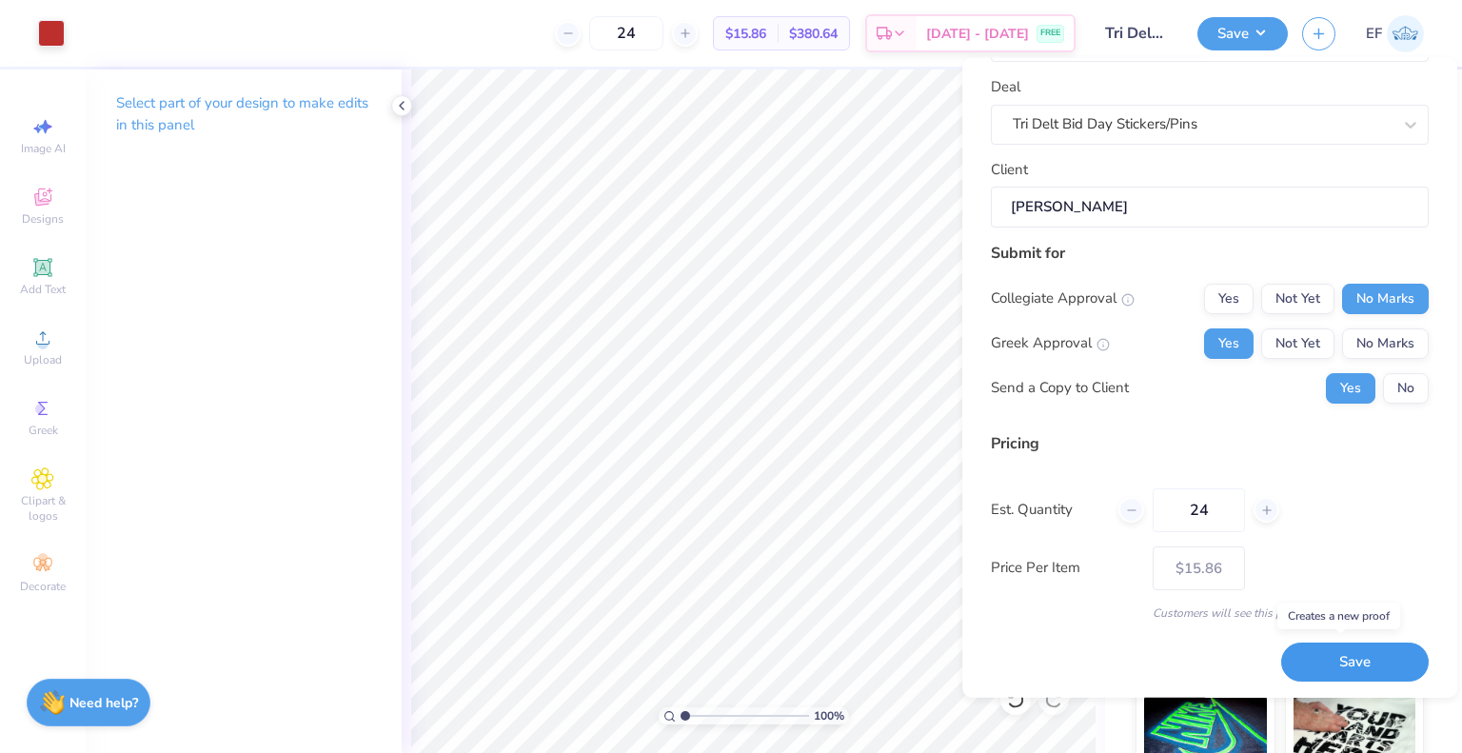
click at [1308, 661] on button "Save" at bounding box center [1354, 661] width 147 height 39
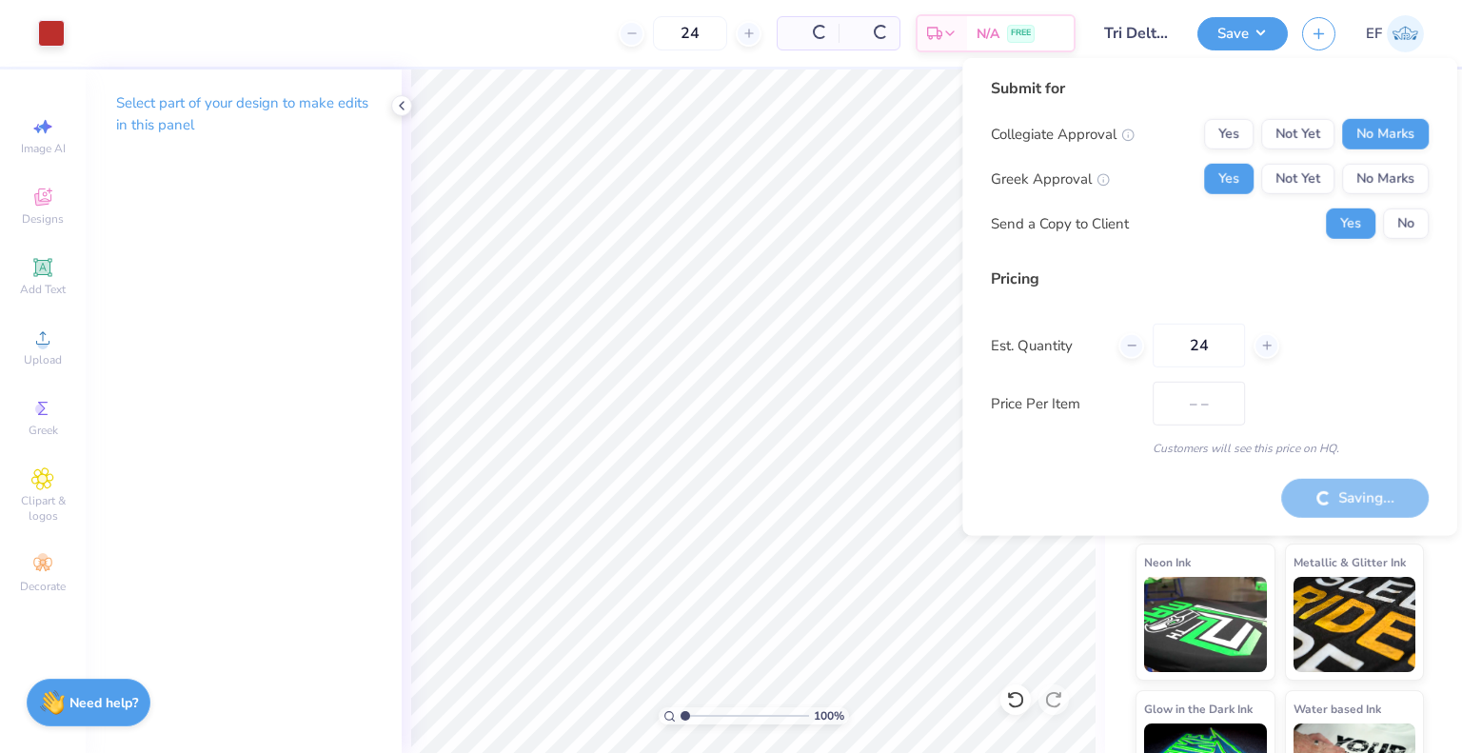
type input "$13.38"
